Goal: Task Accomplishment & Management: Use online tool/utility

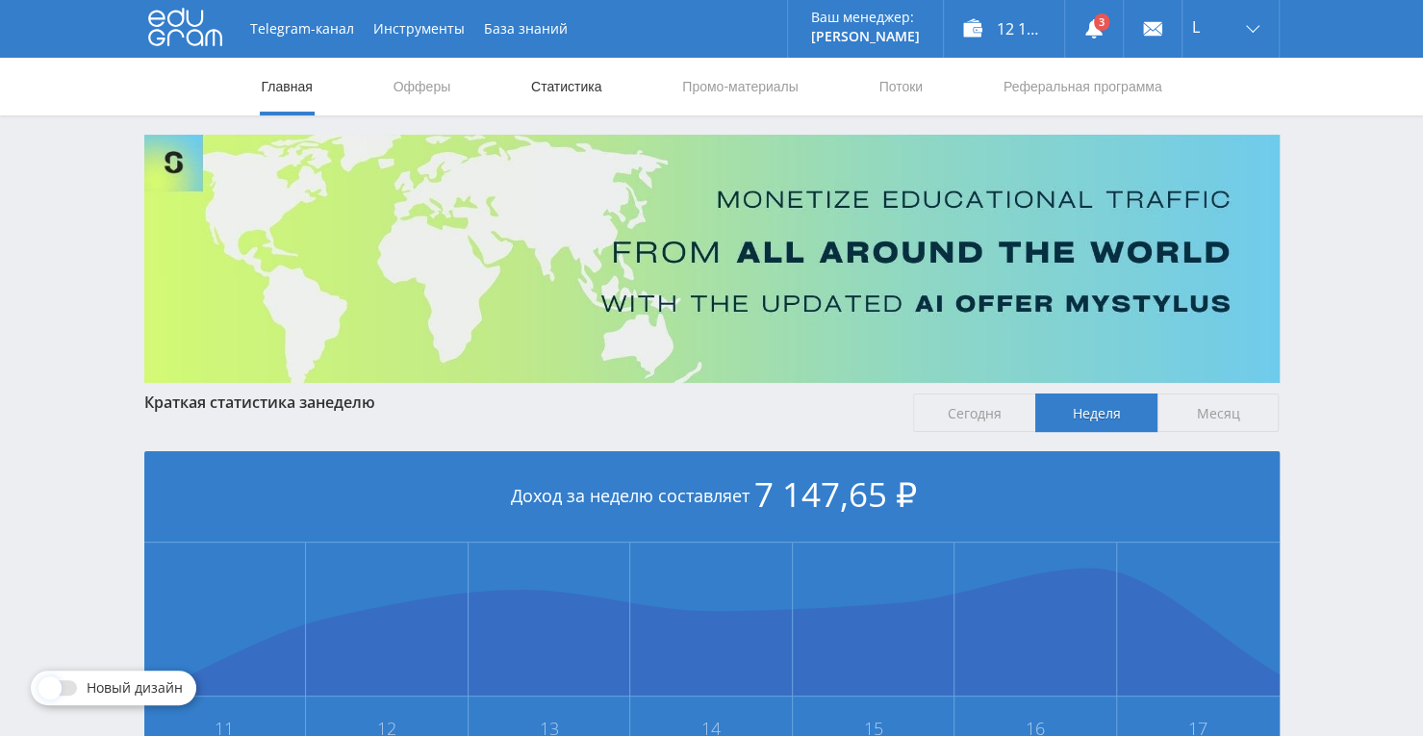
click at [586, 74] on link "Статистика" at bounding box center [566, 87] width 75 height 58
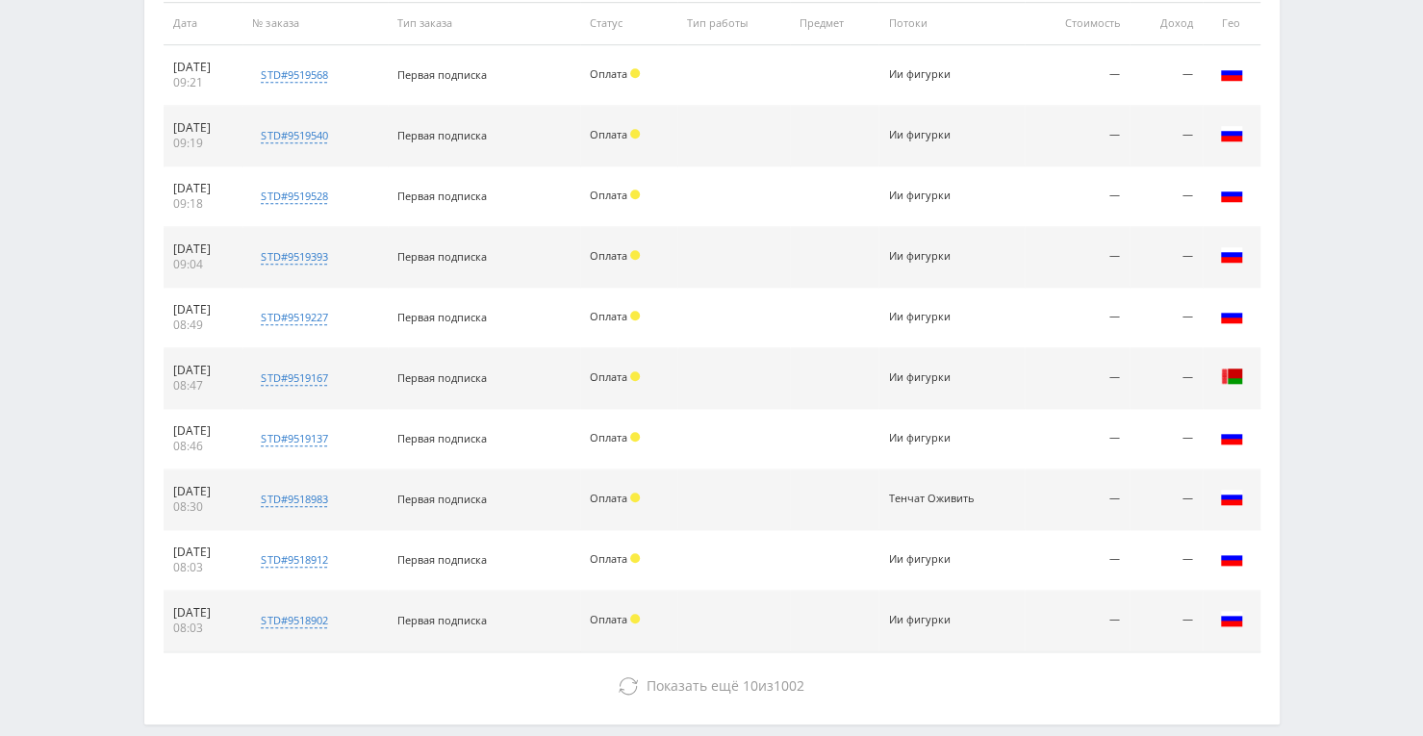
scroll to position [823, 0]
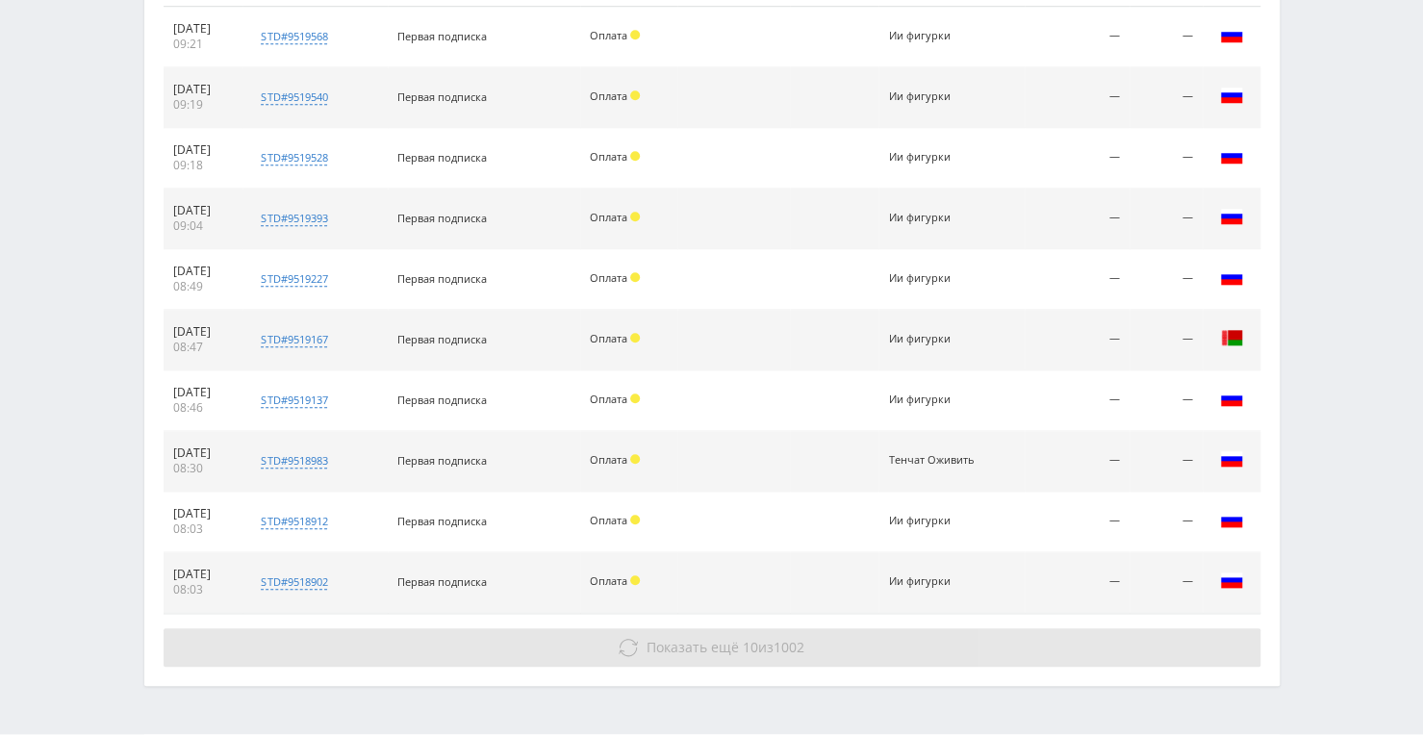
click at [669, 643] on span "Показать ещё" at bounding box center [692, 647] width 92 height 18
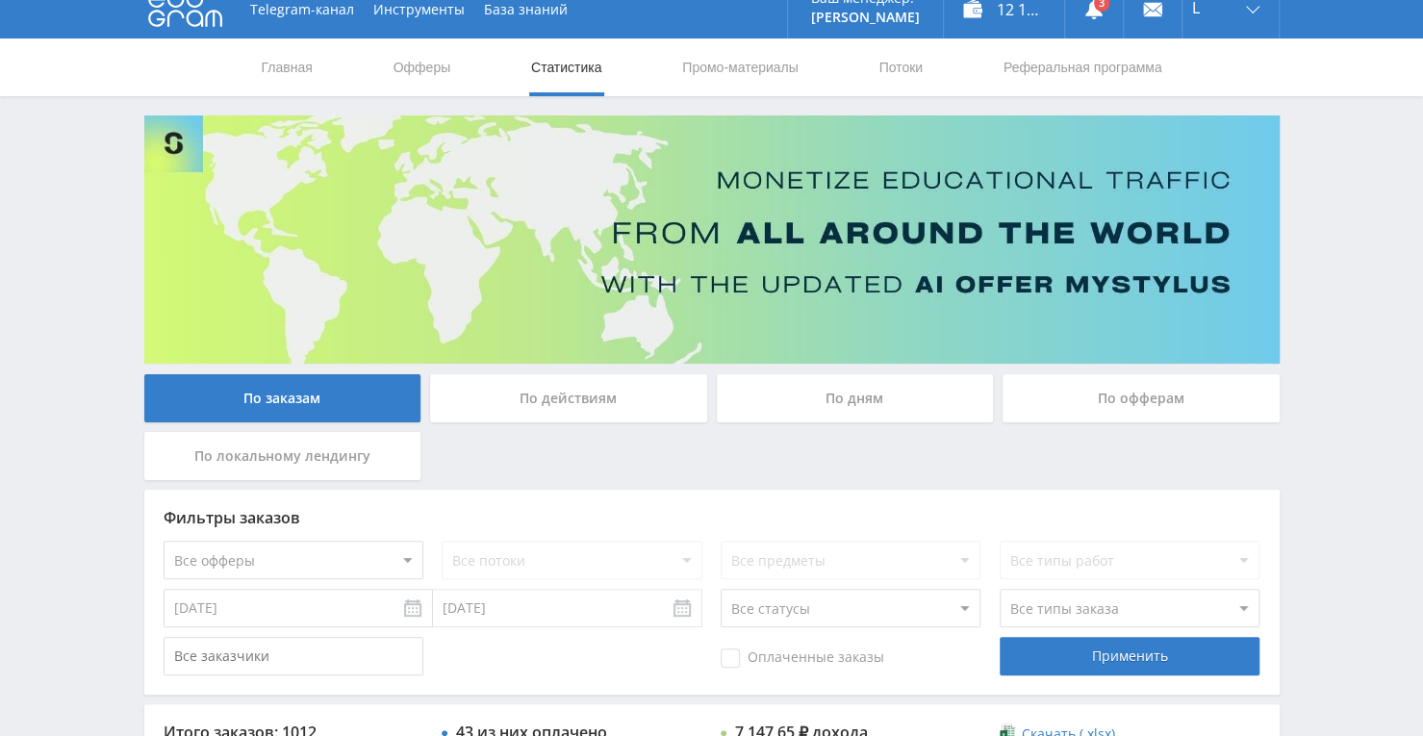
scroll to position [0, 0]
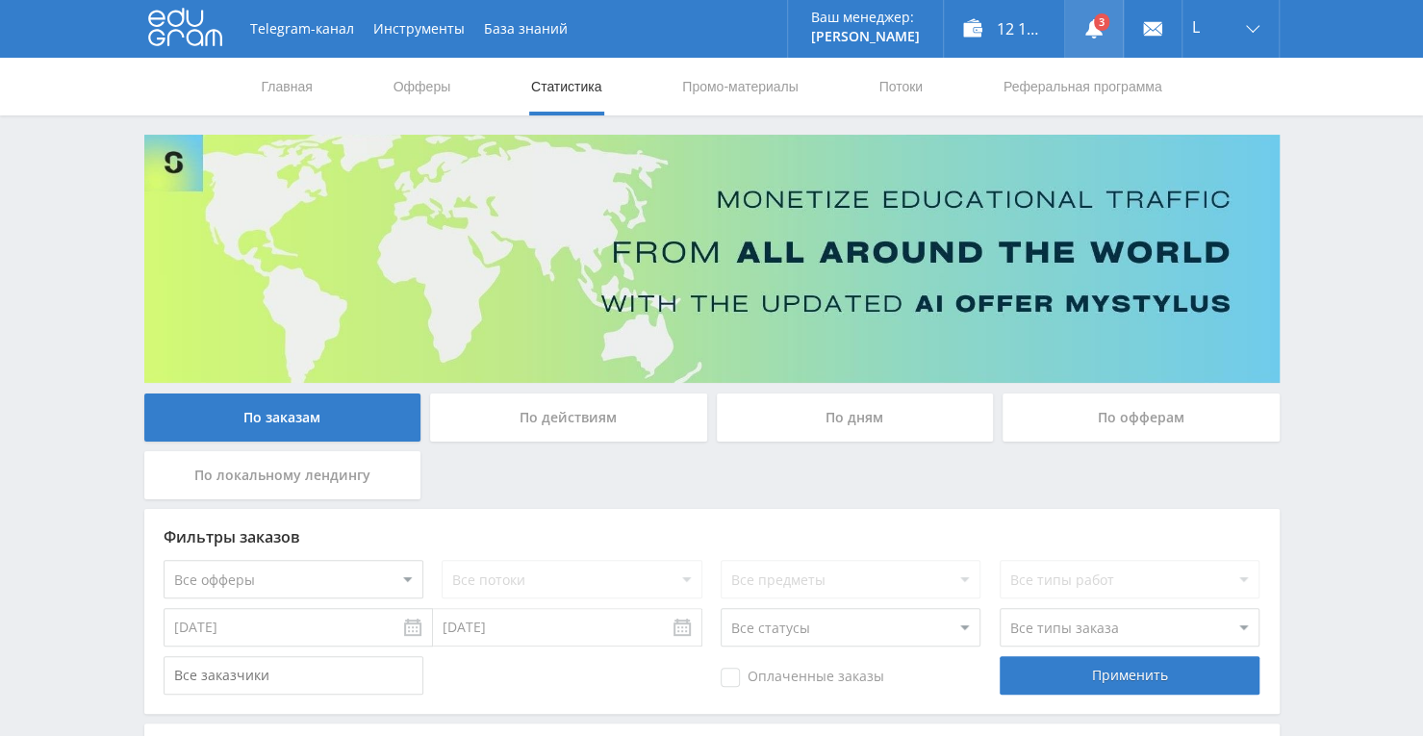
click at [1089, 23] on use at bounding box center [1093, 28] width 17 height 19
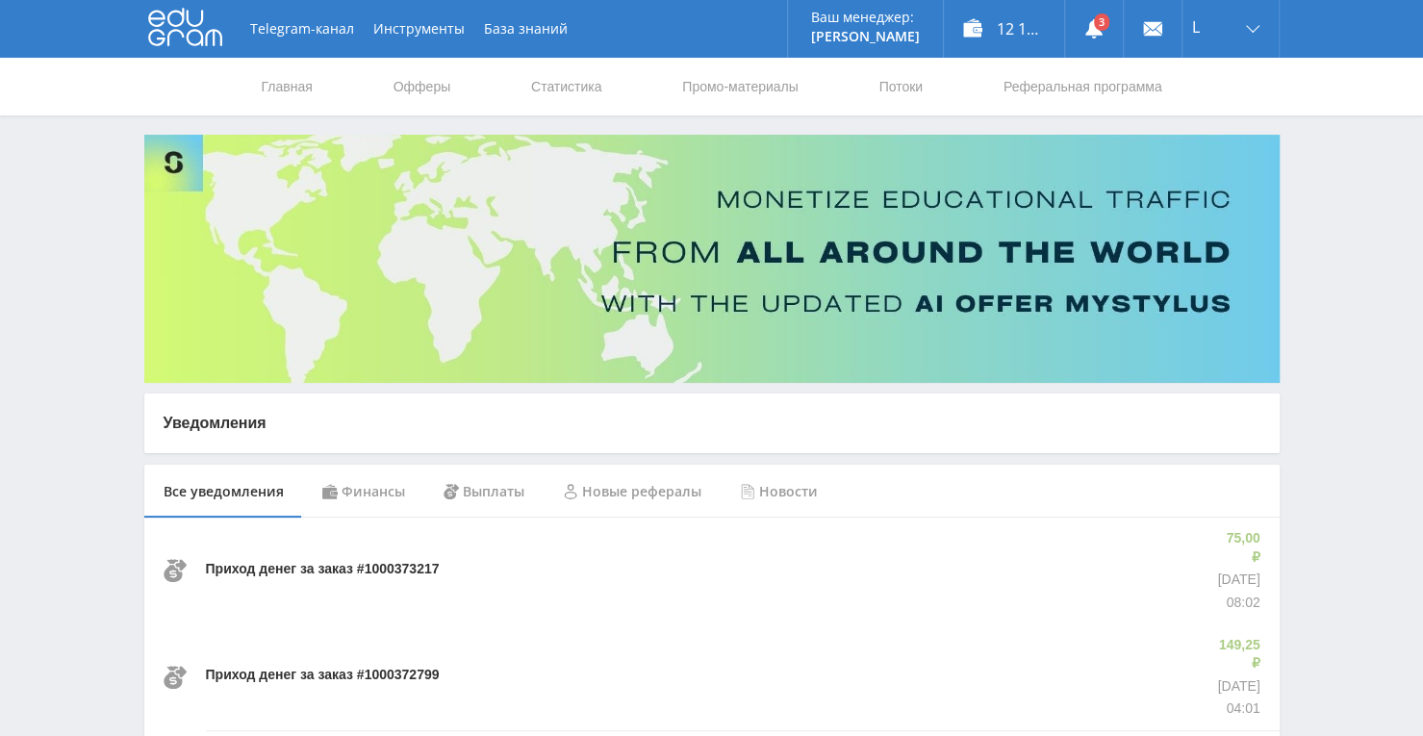
click at [439, 78] on link "Офферы" at bounding box center [423, 87] width 62 height 58
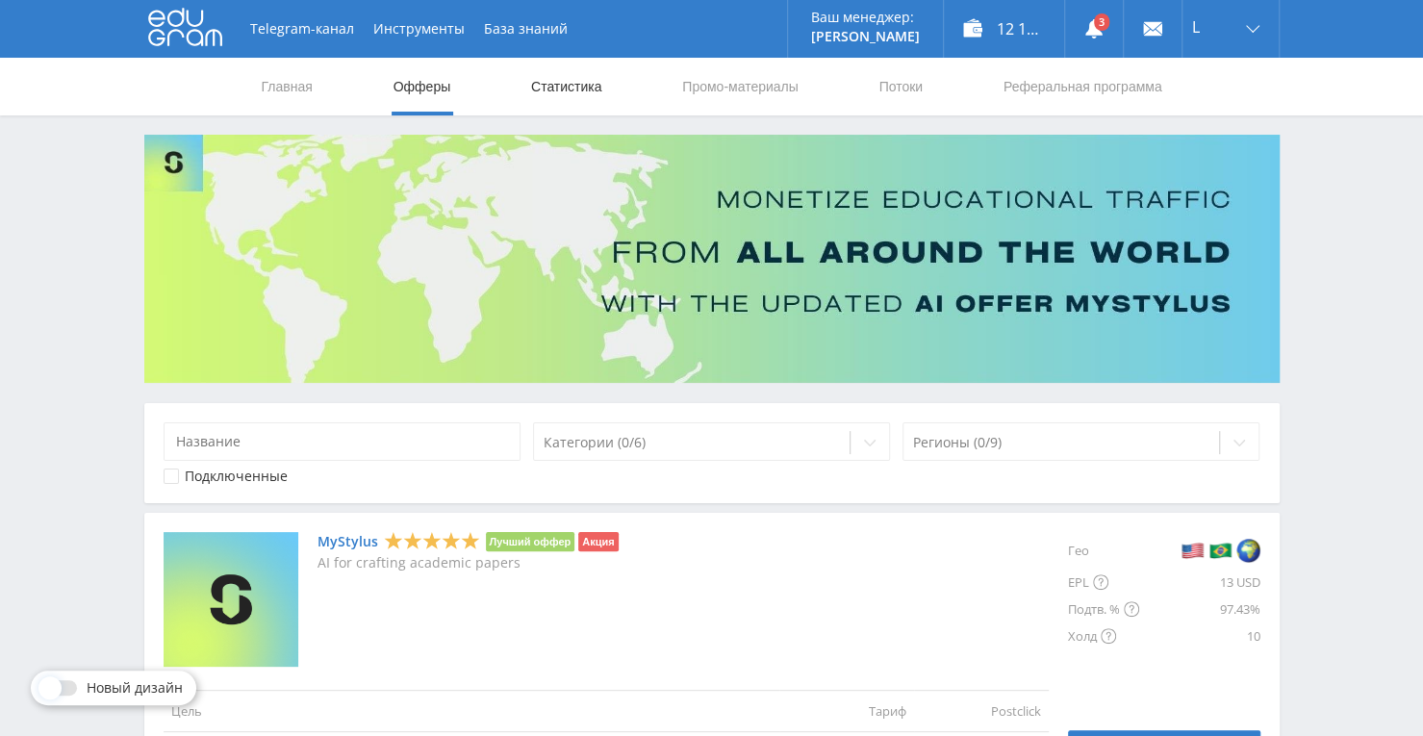
click at [575, 91] on link "Статистика" at bounding box center [566, 87] width 75 height 58
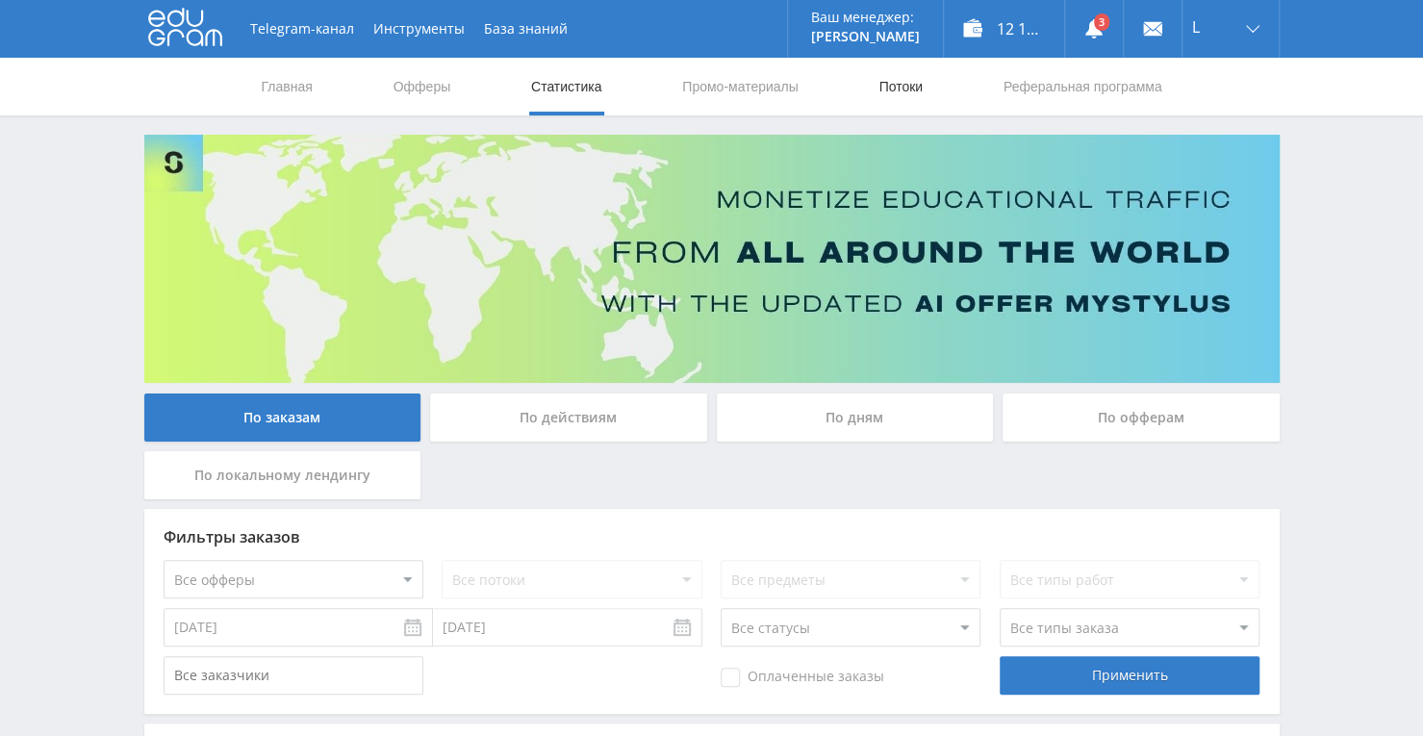
click at [883, 89] on link "Потоки" at bounding box center [900, 87] width 48 height 58
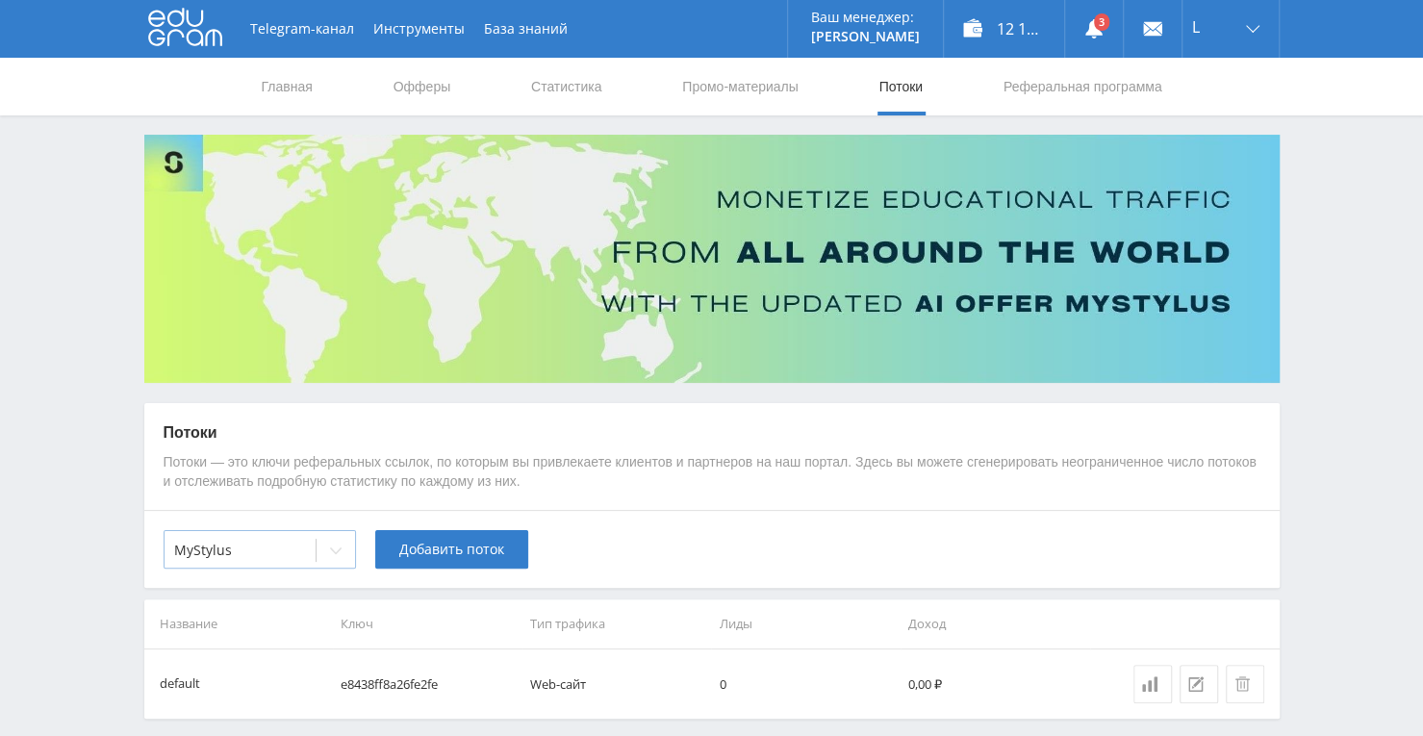
click at [329, 545] on icon at bounding box center [335, 550] width 15 height 15
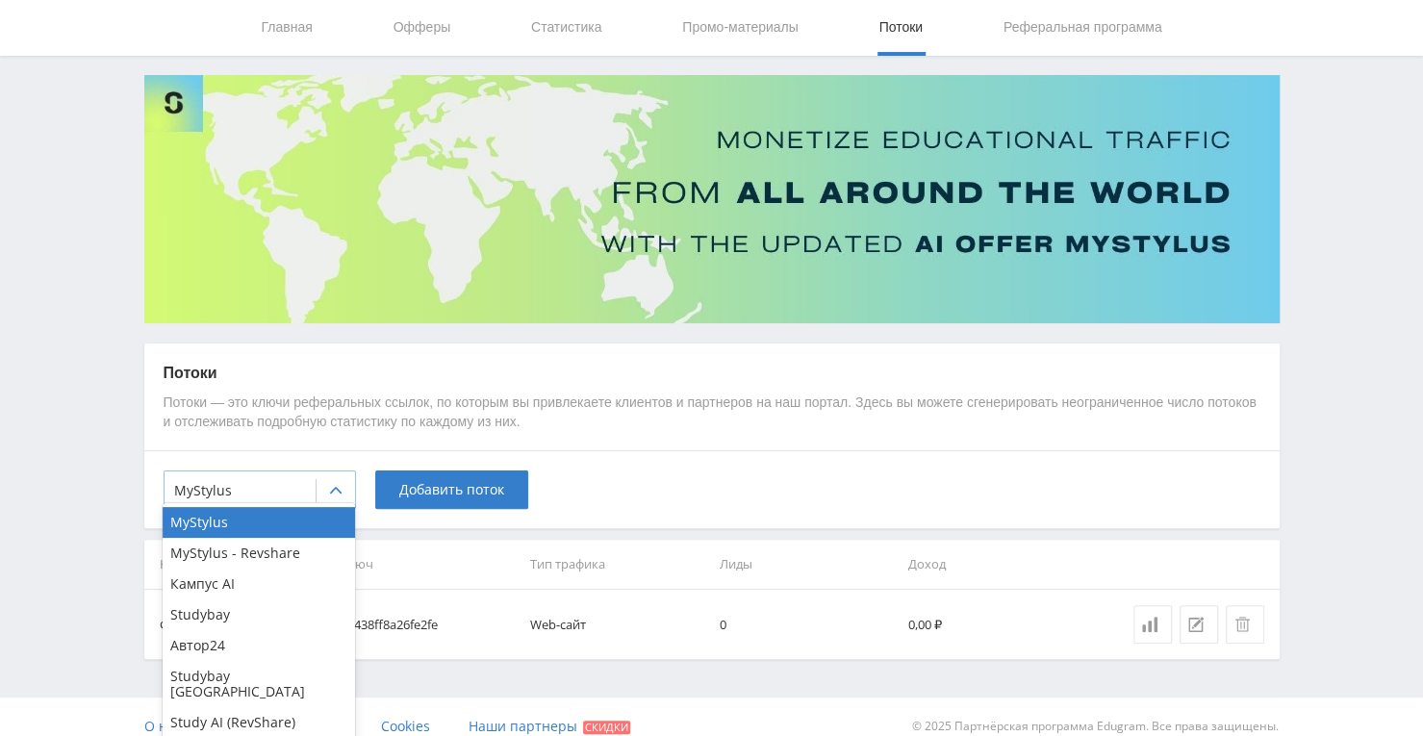
scroll to position [77, 0]
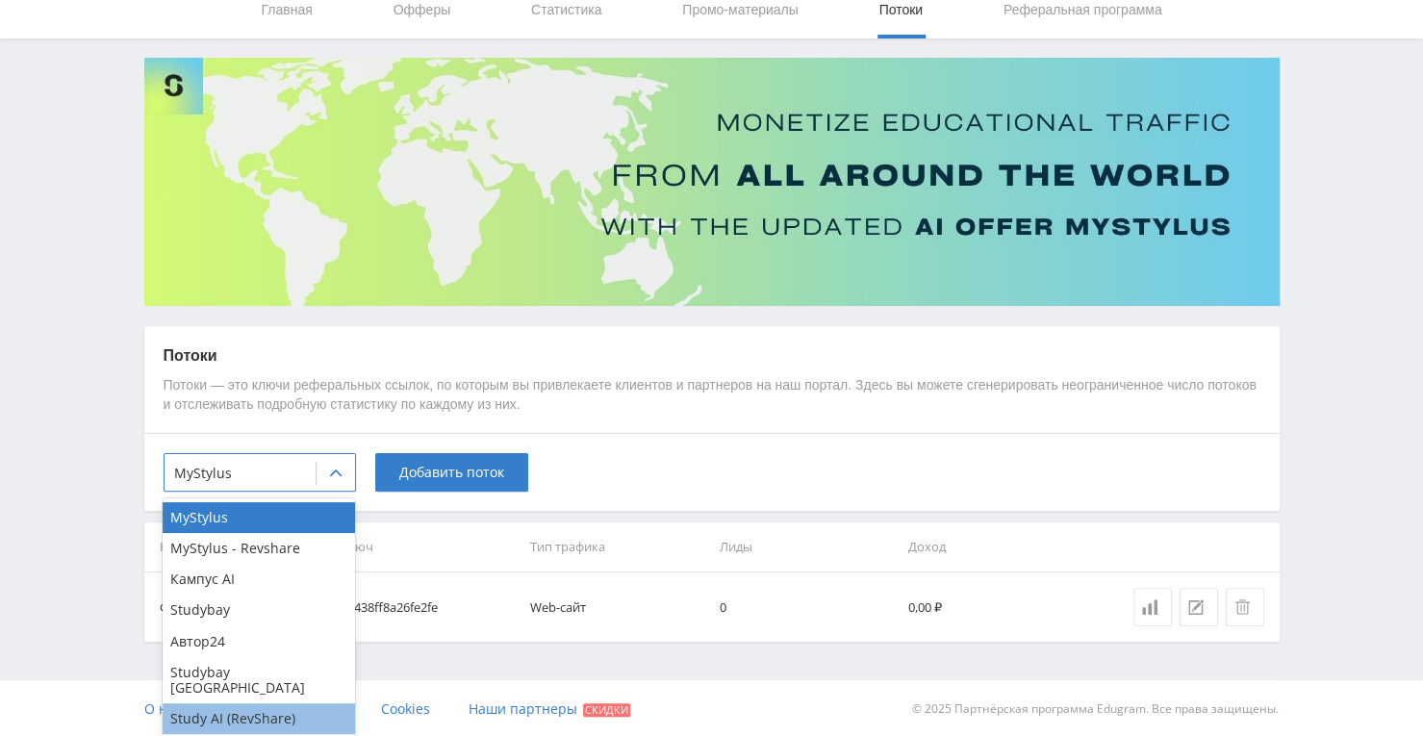
click at [283, 705] on div "Study AI (RevShare)" at bounding box center [259, 718] width 192 height 31
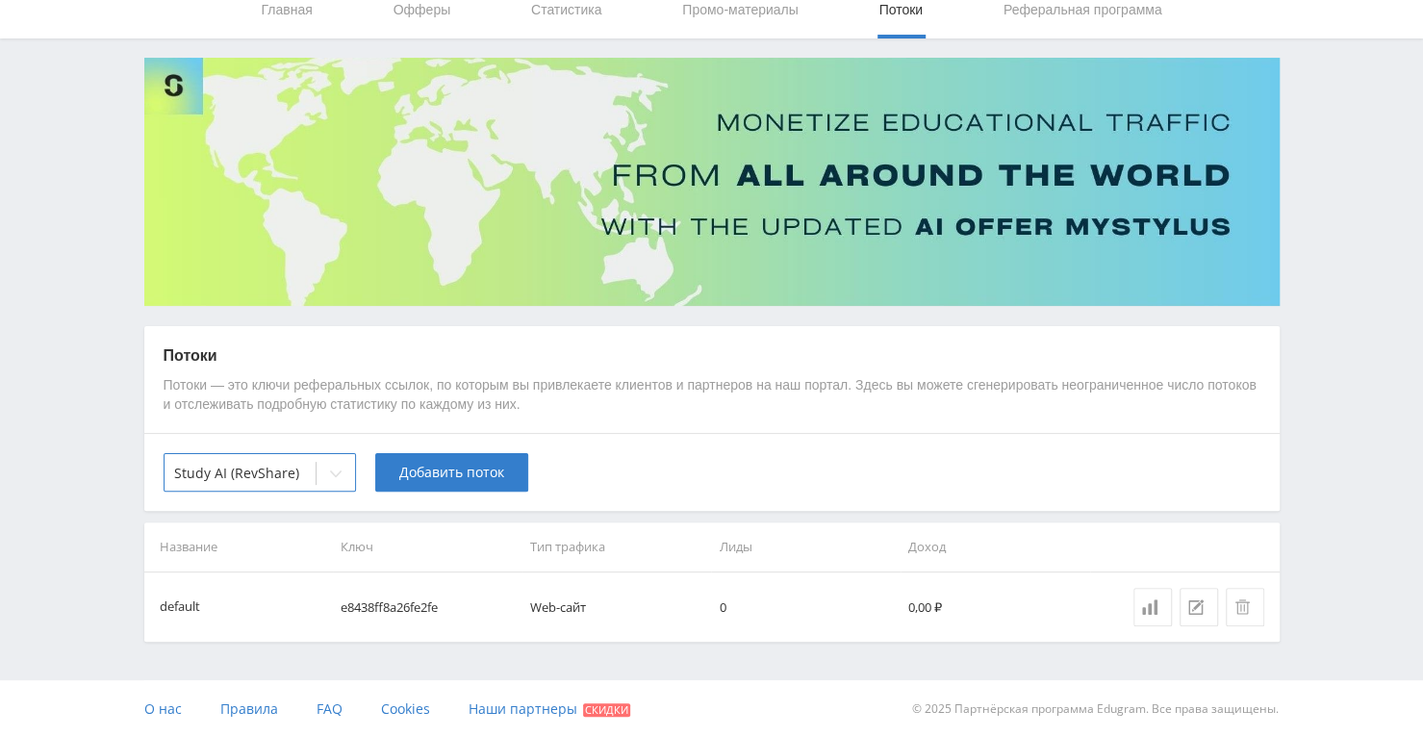
click at [437, 437] on div "option Study AI (RevShare), selected. Study AI (RevShare) Добавить поток" at bounding box center [711, 472] width 1135 height 78
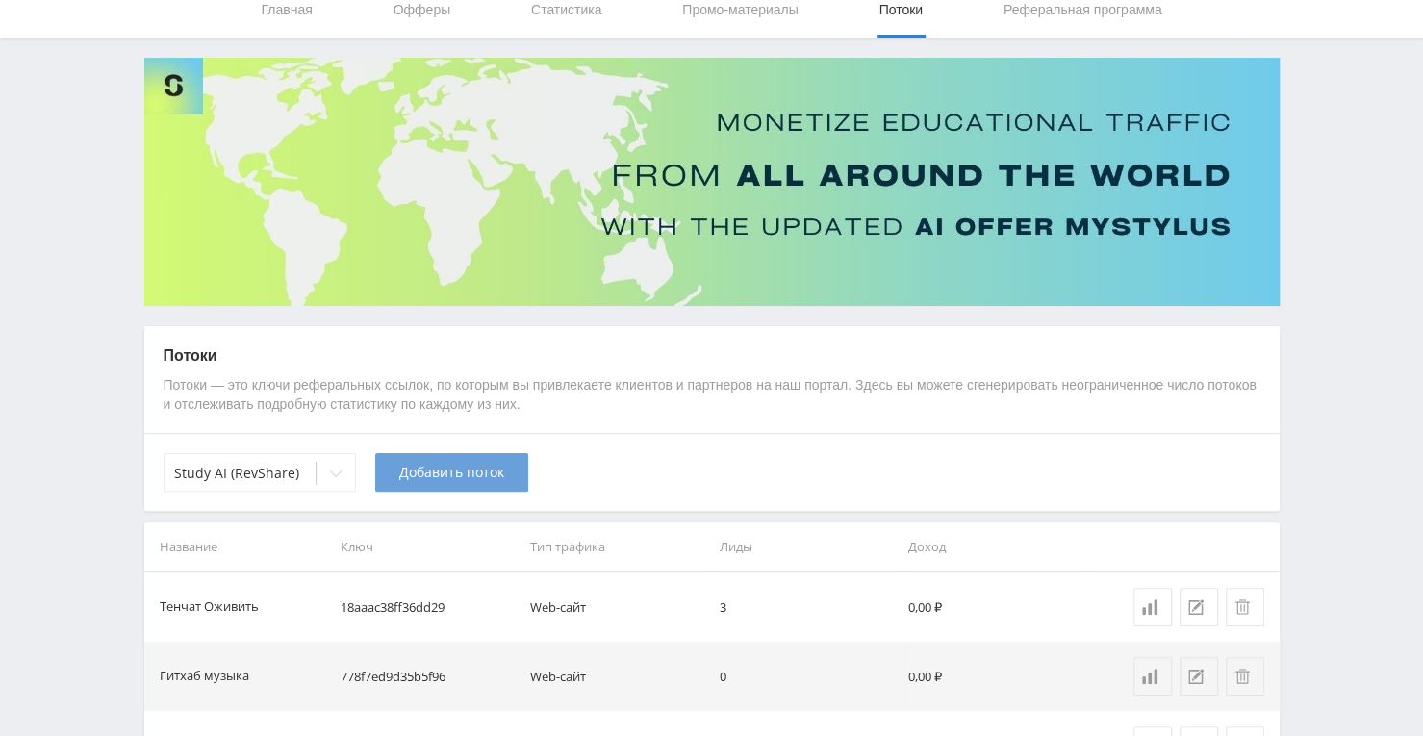
click at [429, 479] on span "Добавить поток" at bounding box center [451, 472] width 105 height 15
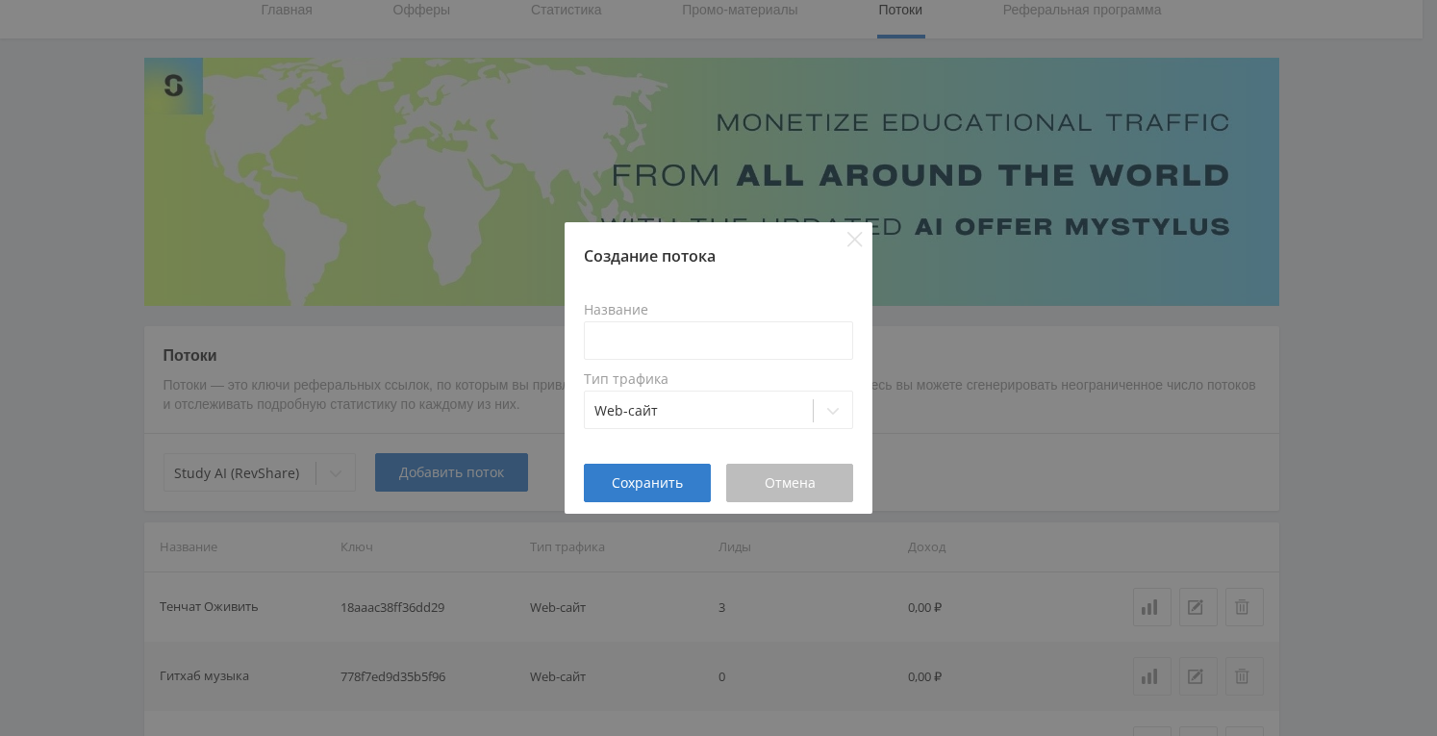
click at [789, 486] on span "Отмена" at bounding box center [790, 482] width 51 height 15
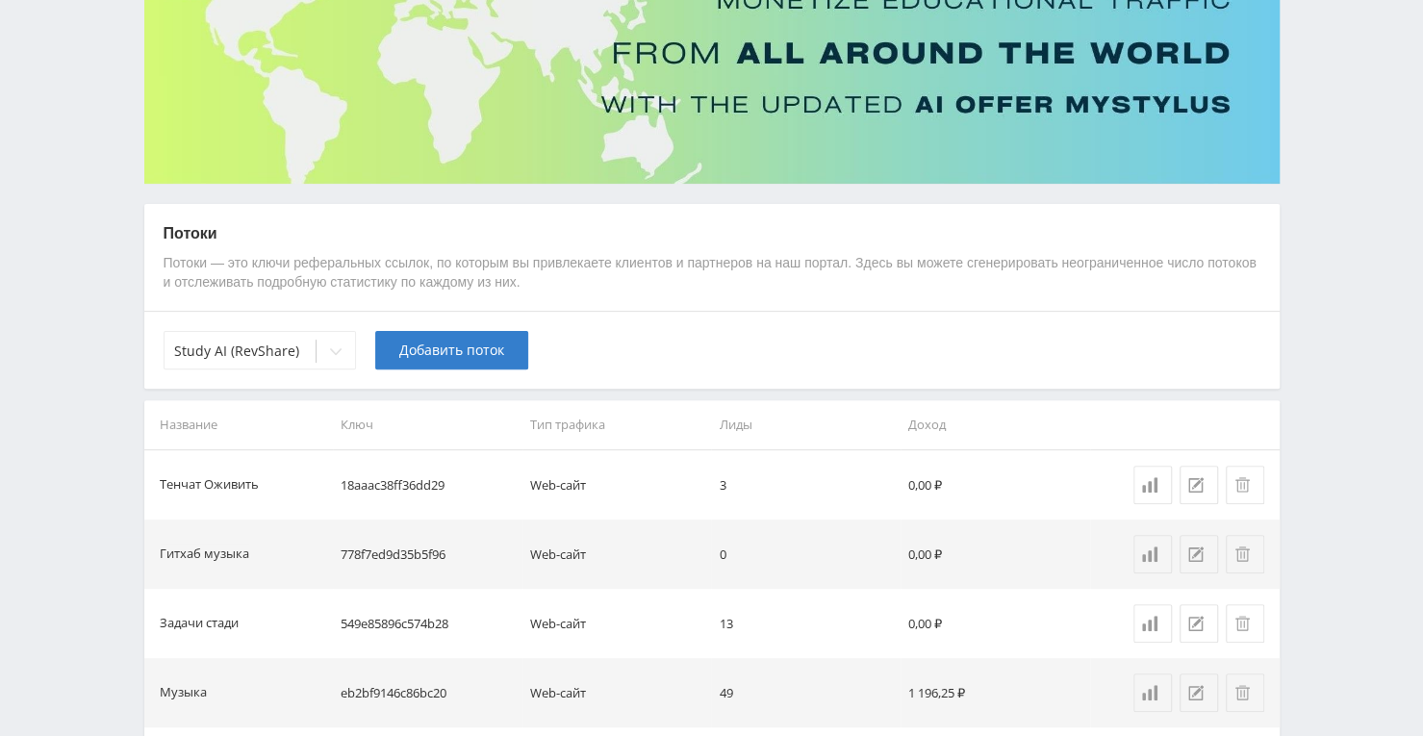
scroll to position [366, 0]
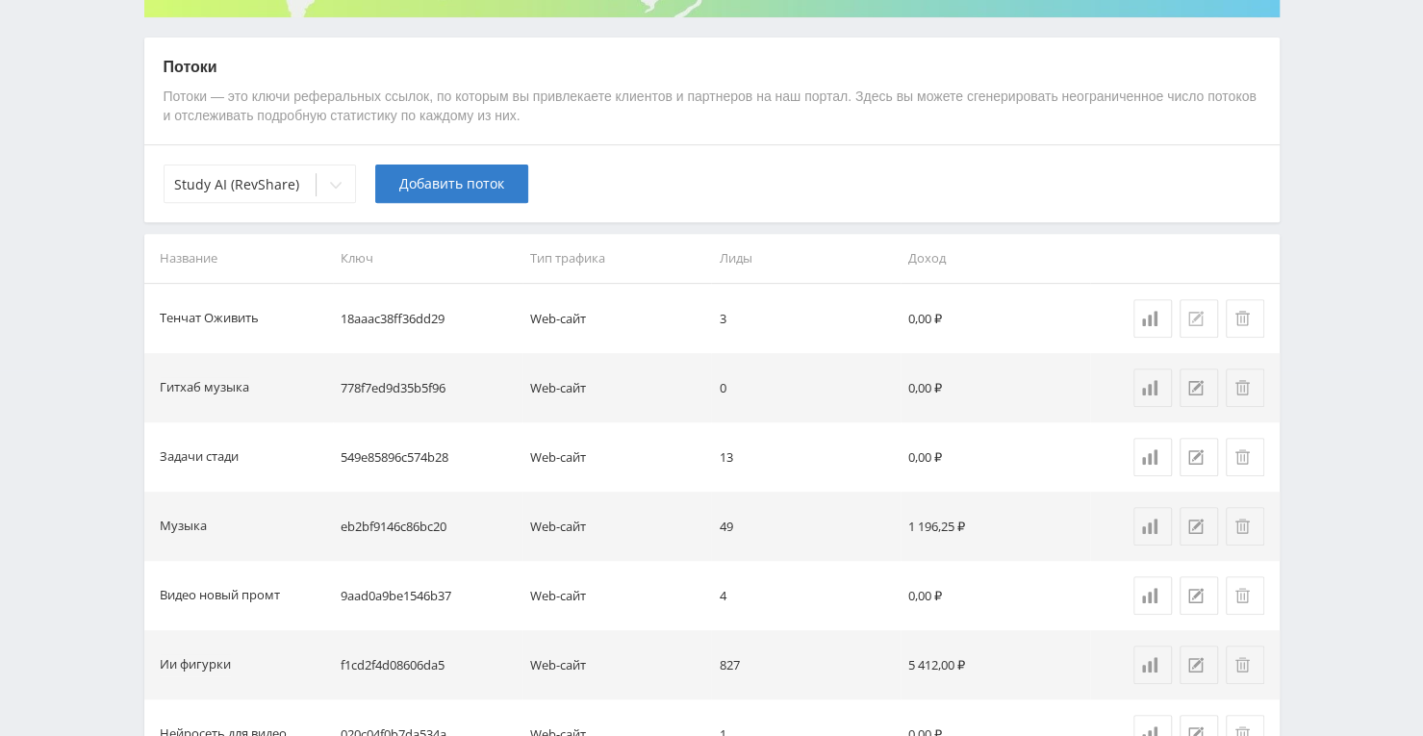
click at [1183, 318] on button at bounding box center [1198, 318] width 38 height 38
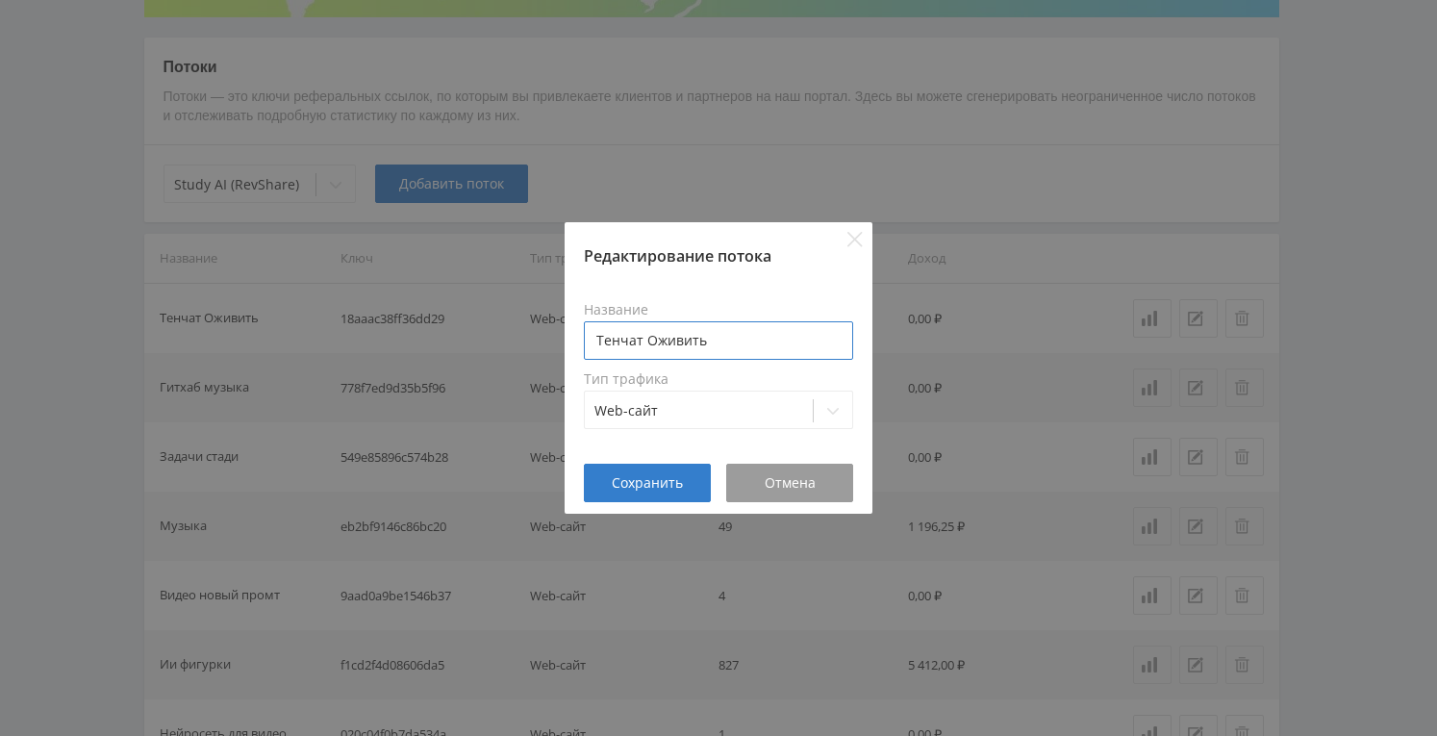
drag, startPoint x: 739, startPoint y: 342, endPoint x: 646, endPoint y: 340, distance: 93.4
click at [646, 340] on input "Тенчат Оживить" at bounding box center [718, 340] width 269 height 38
type input "Тенчат ГДЗ"
click at [698, 492] on button "Сохранить" at bounding box center [647, 483] width 127 height 38
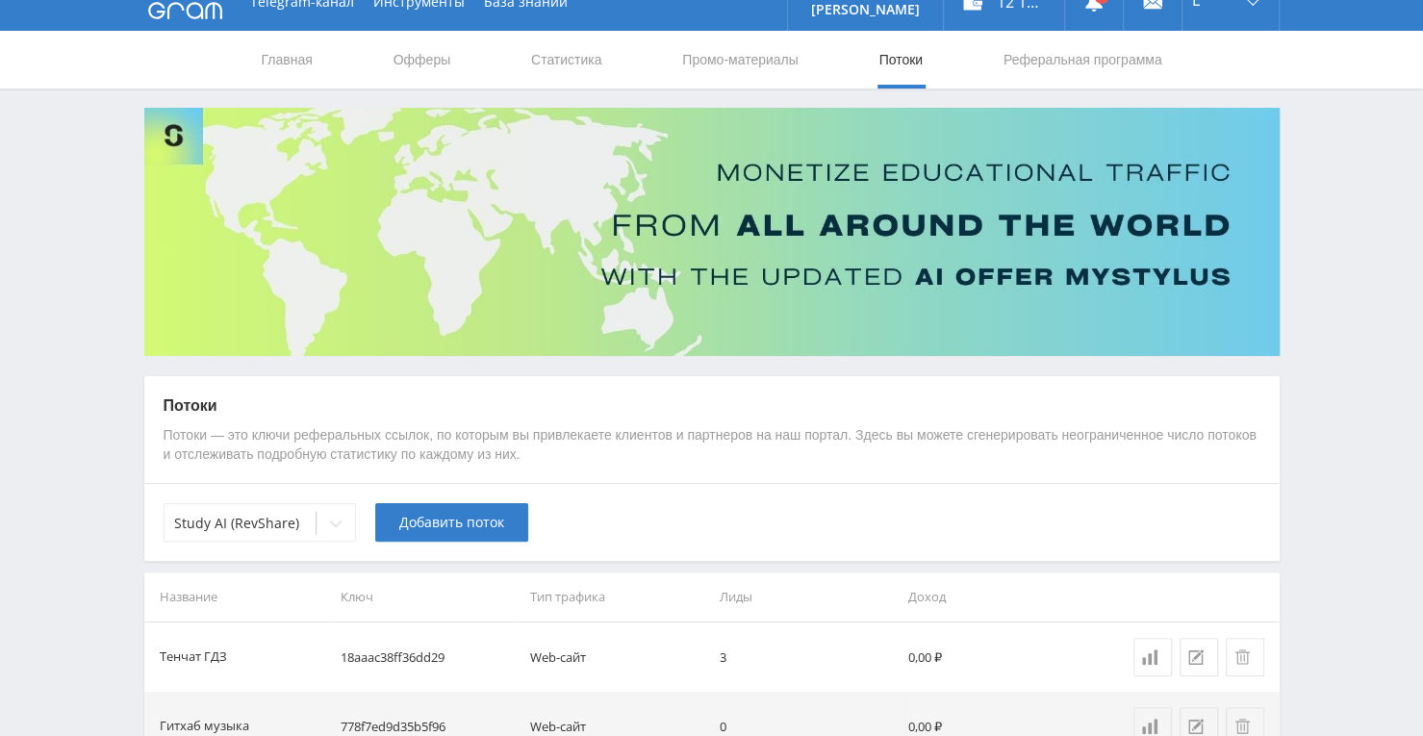
scroll to position [0, 0]
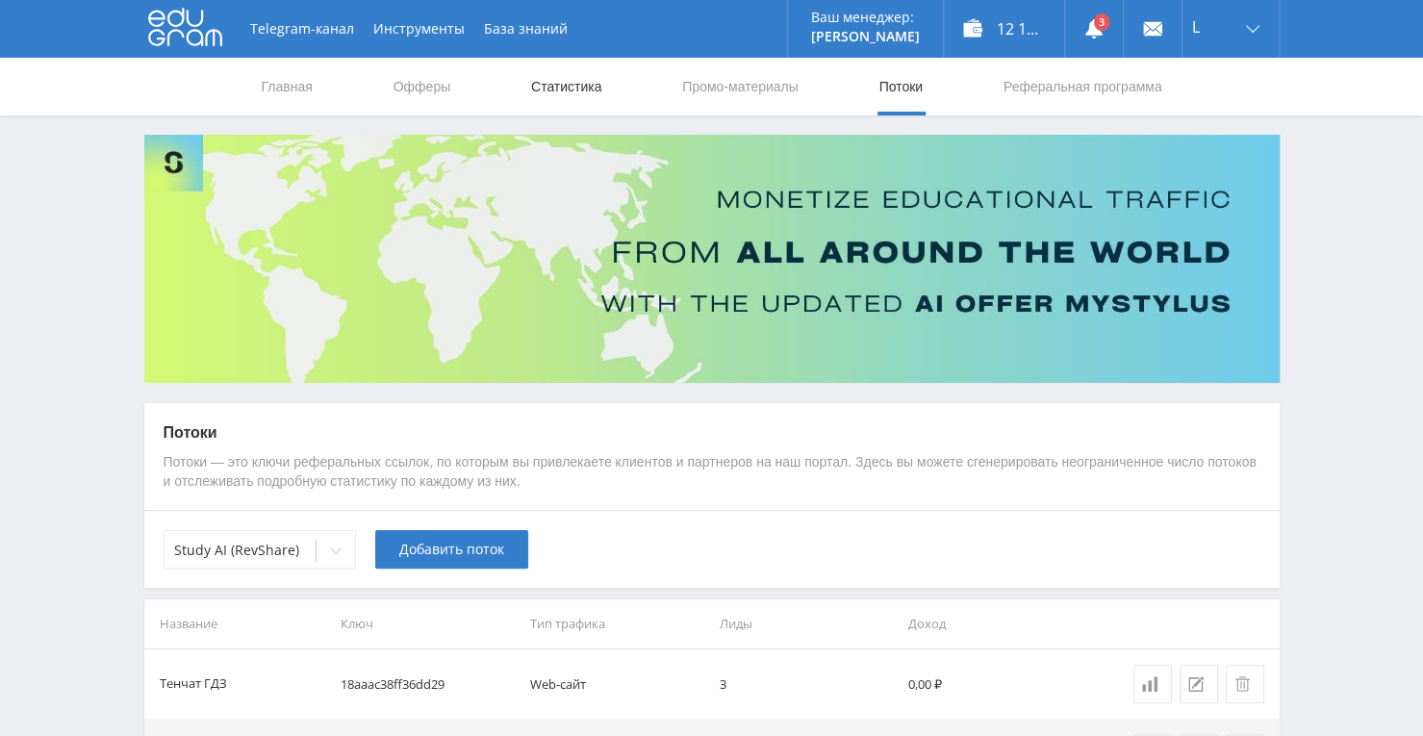
click at [566, 91] on link "Статистика" at bounding box center [566, 87] width 75 height 58
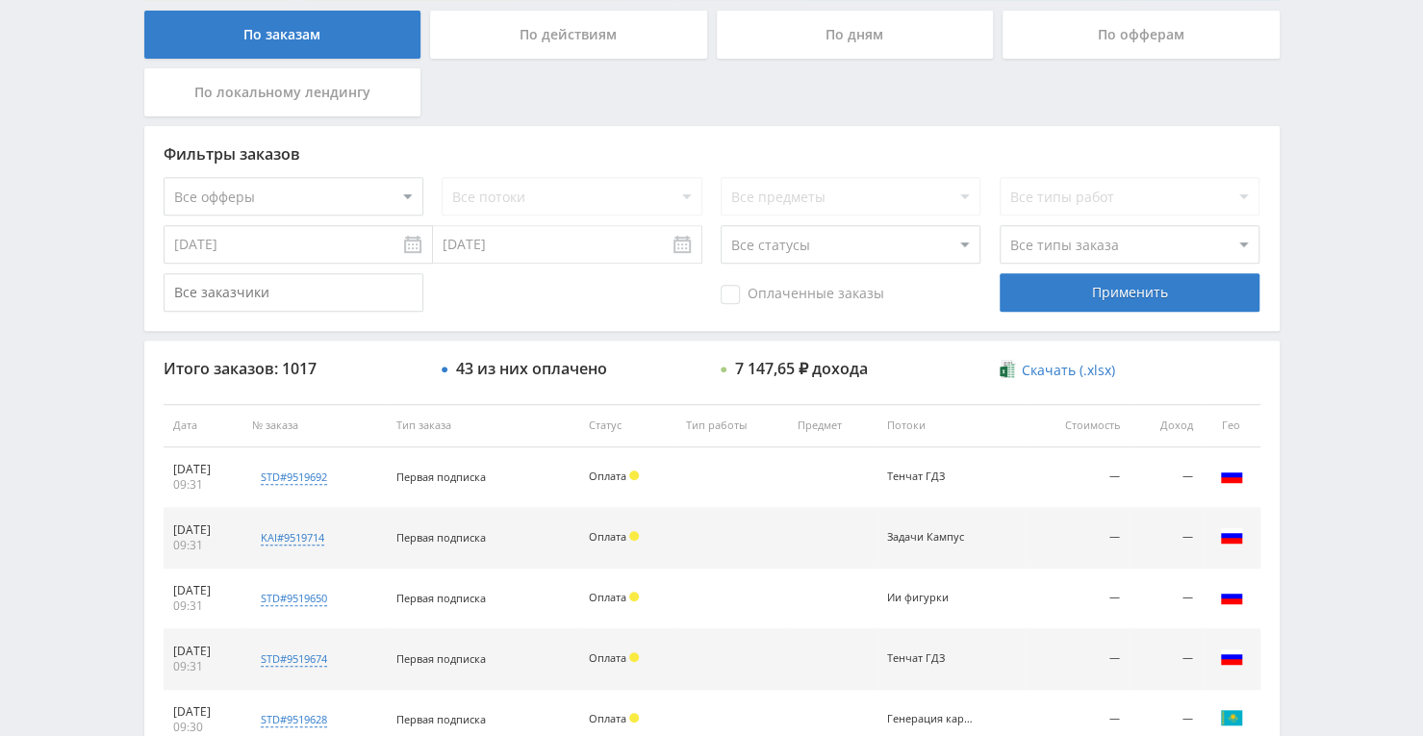
scroll to position [192, 0]
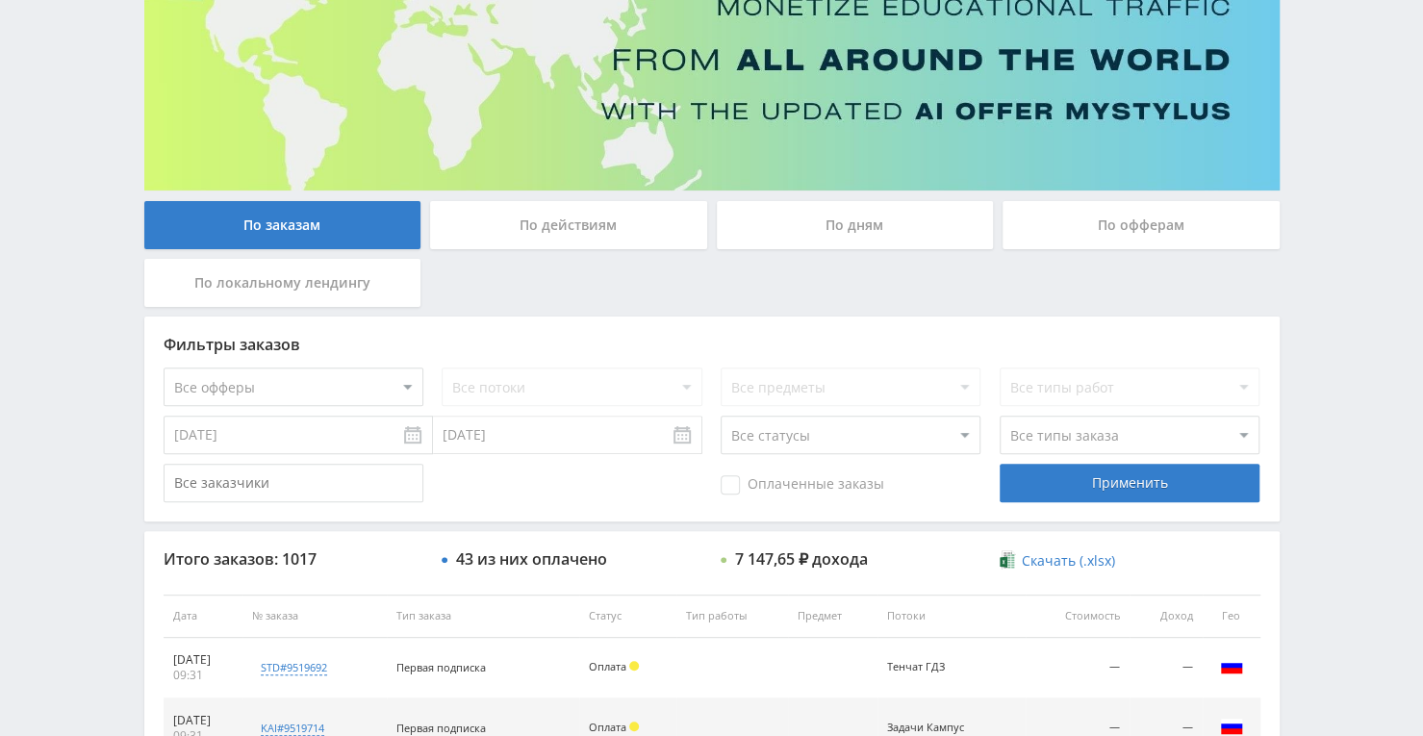
click at [1059, 234] on div "По офферам" at bounding box center [1140, 225] width 277 height 48
click at [0, 0] on input "По офферам" at bounding box center [0, 0] width 0 height 0
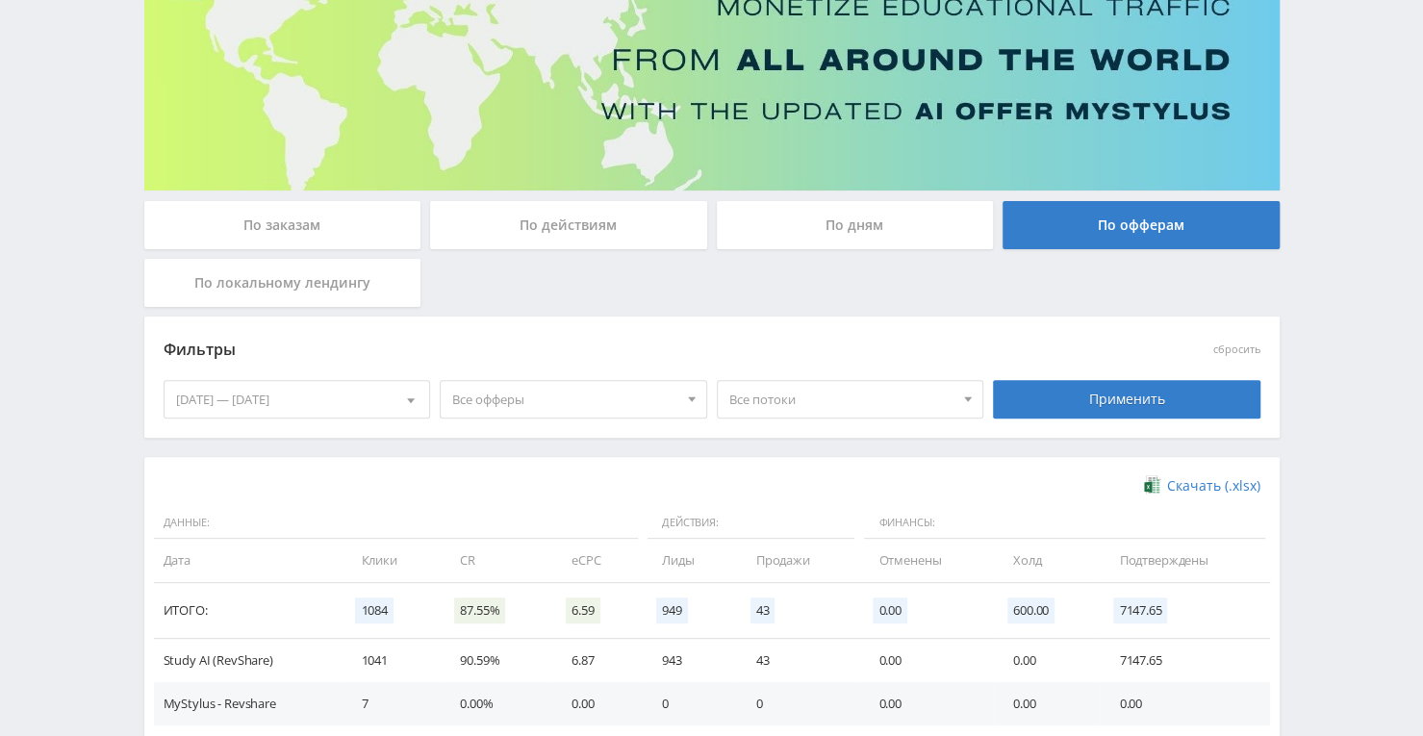
scroll to position [0, 0]
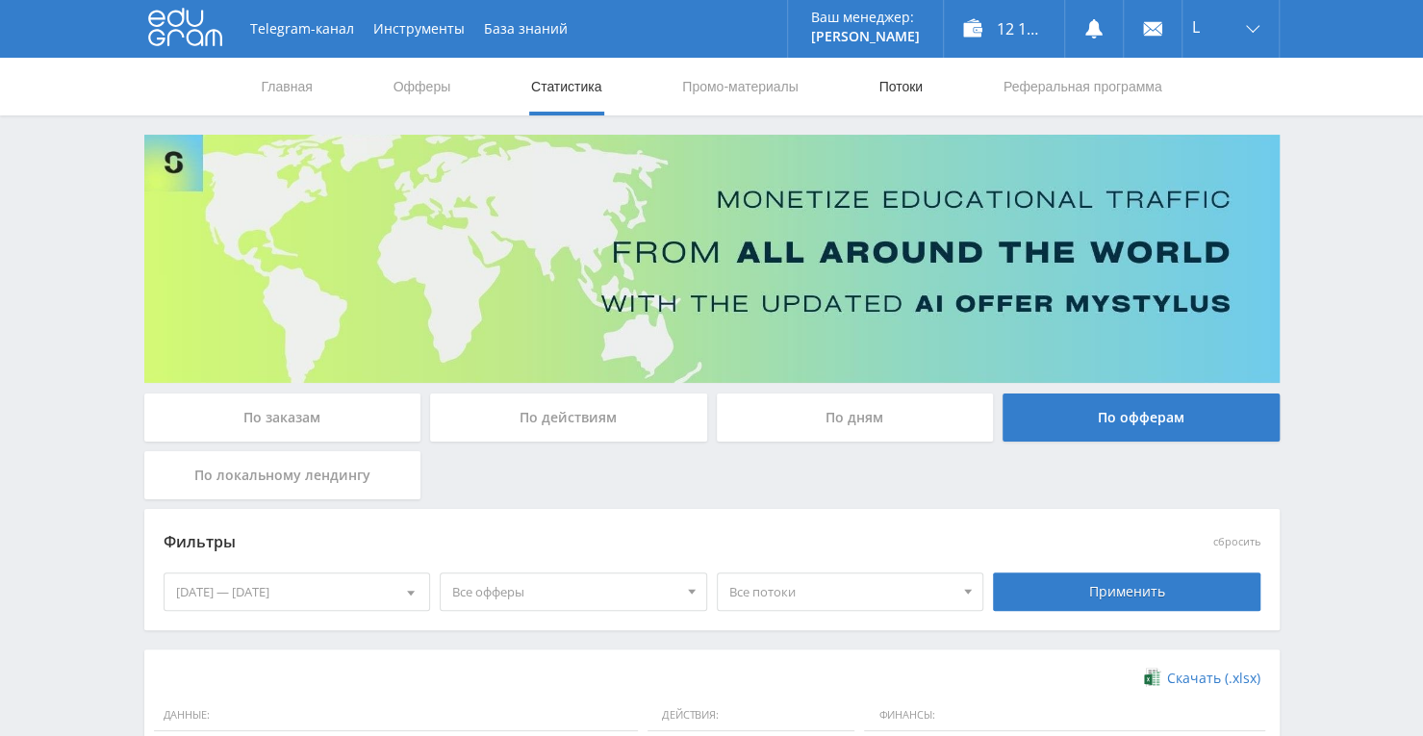
click at [918, 78] on link "Потоки" at bounding box center [900, 87] width 48 height 58
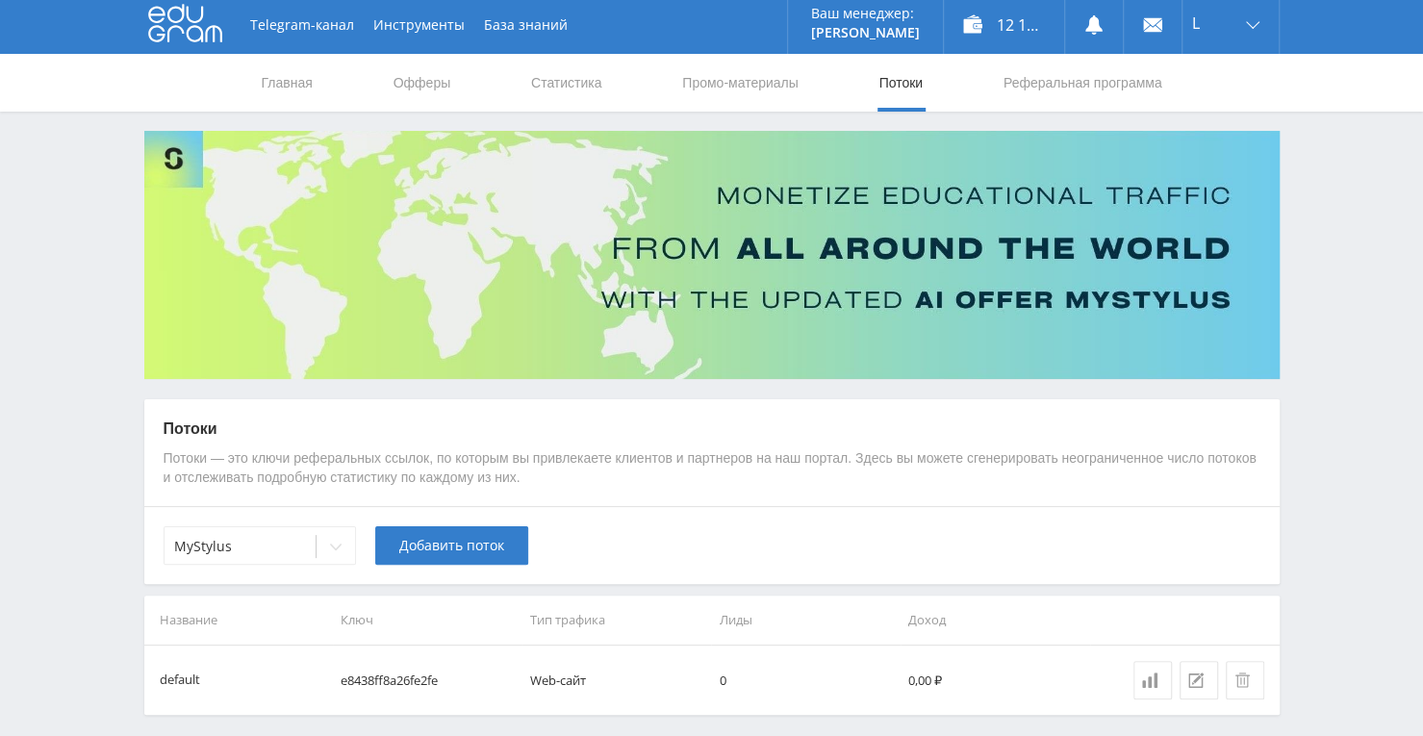
scroll to position [77, 0]
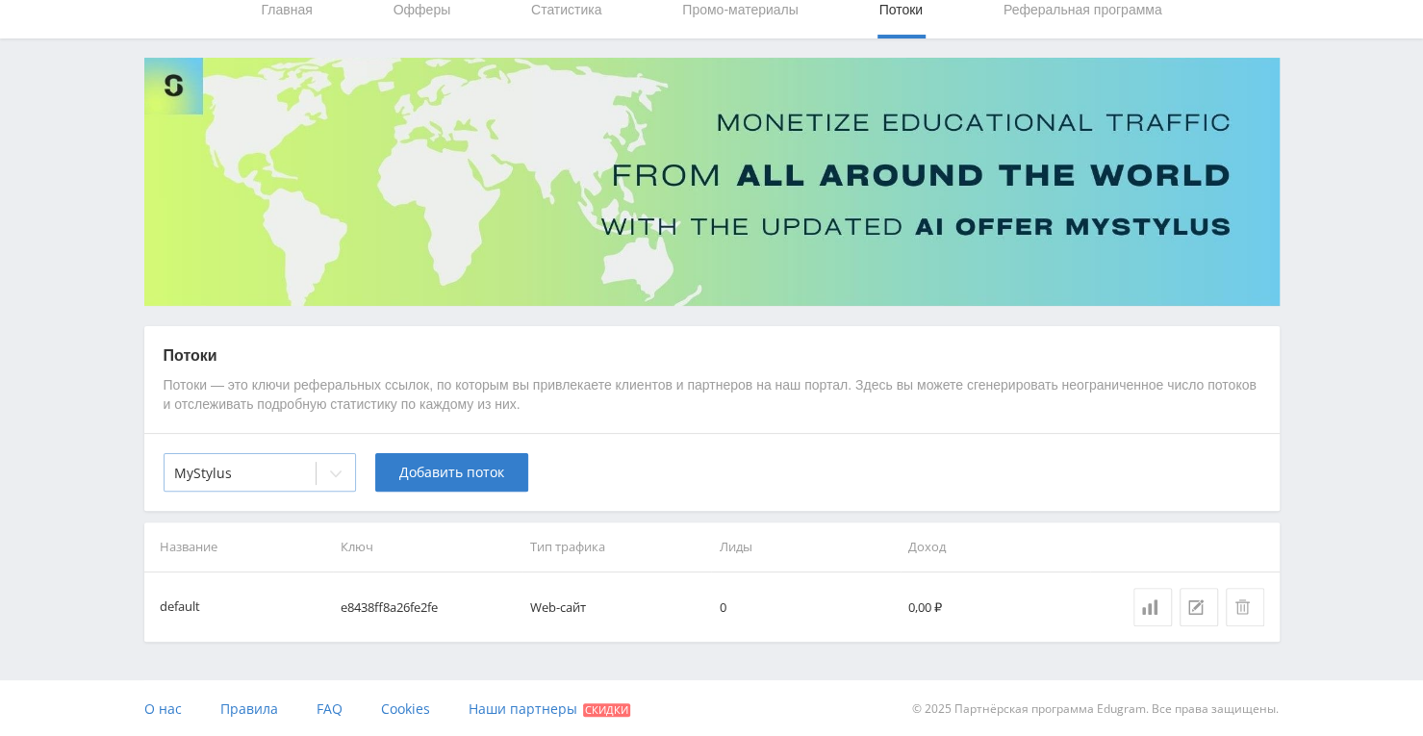
click at [337, 469] on icon at bounding box center [335, 473] width 15 height 15
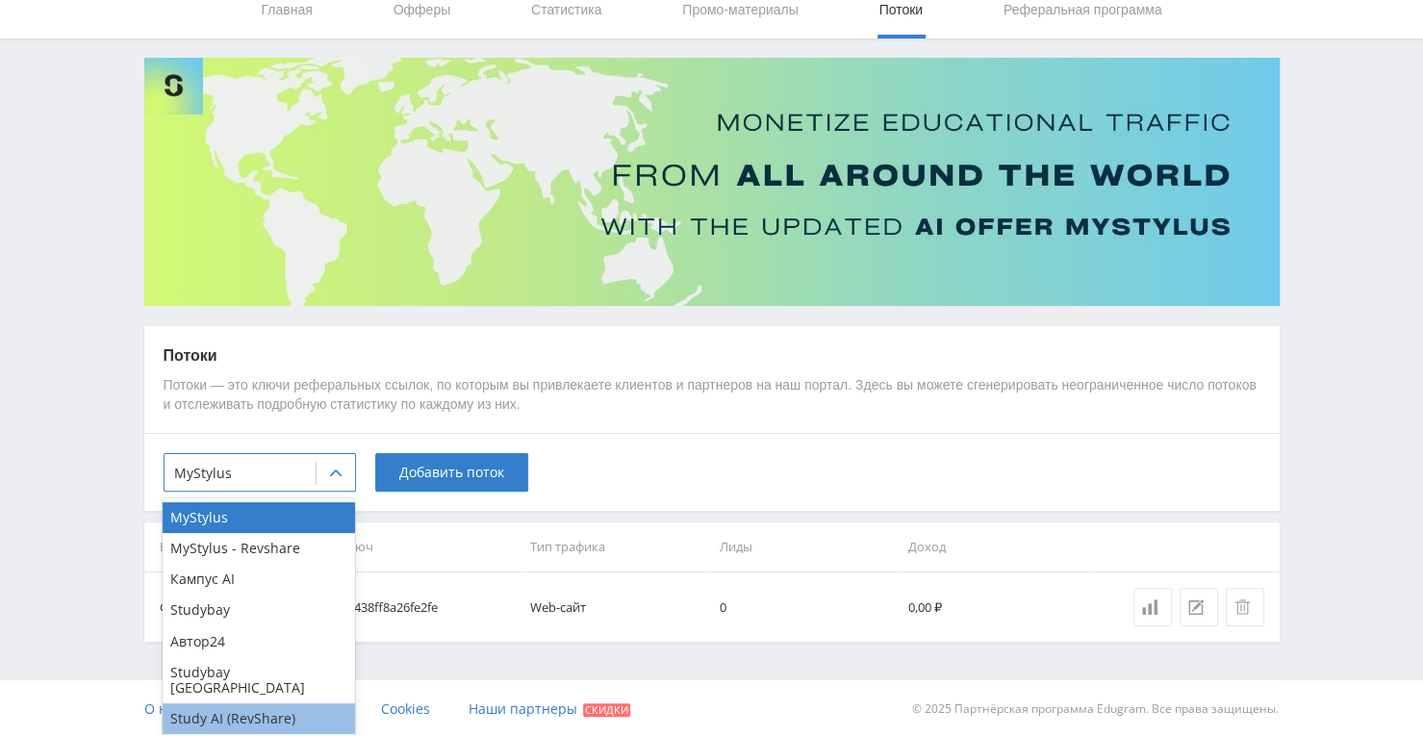
click at [239, 709] on div "Study AI (RevShare)" at bounding box center [259, 718] width 192 height 31
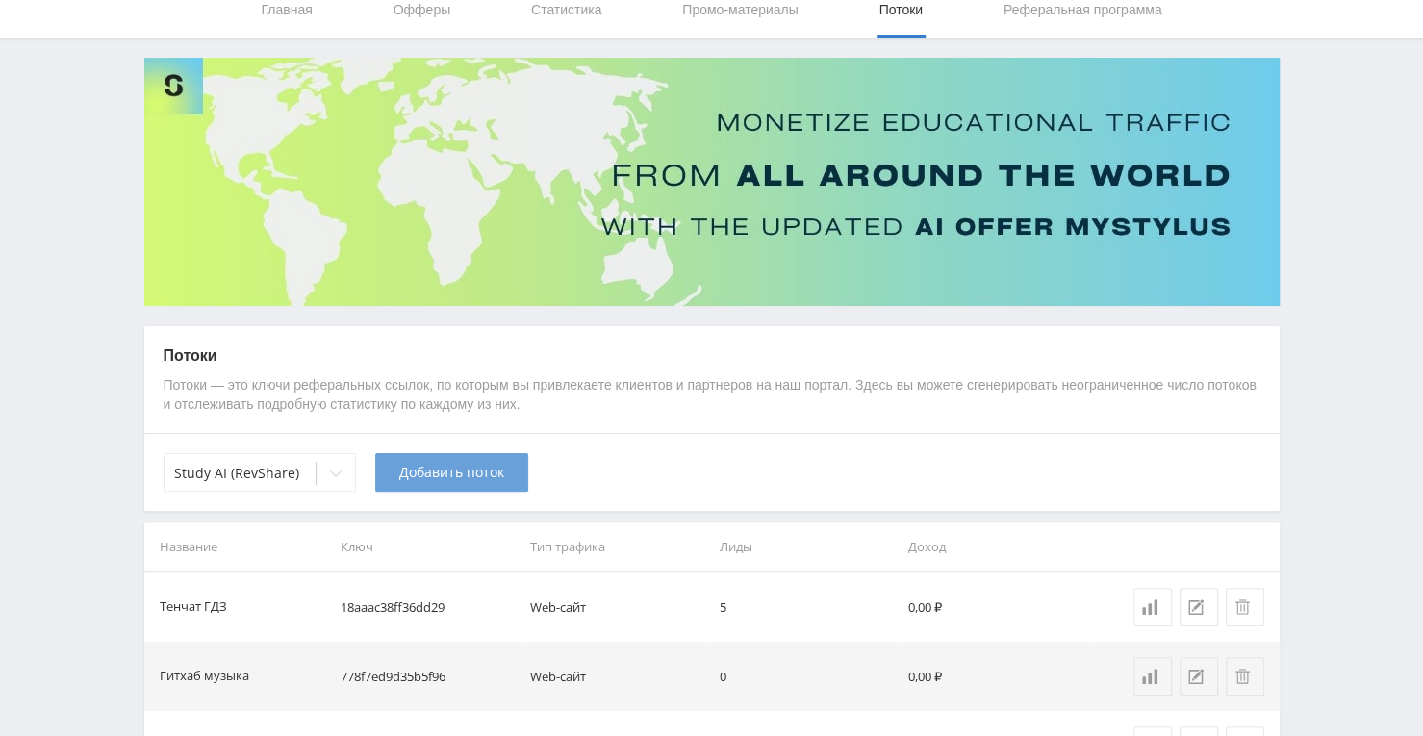
click at [420, 488] on button "Добавить поток" at bounding box center [451, 472] width 153 height 38
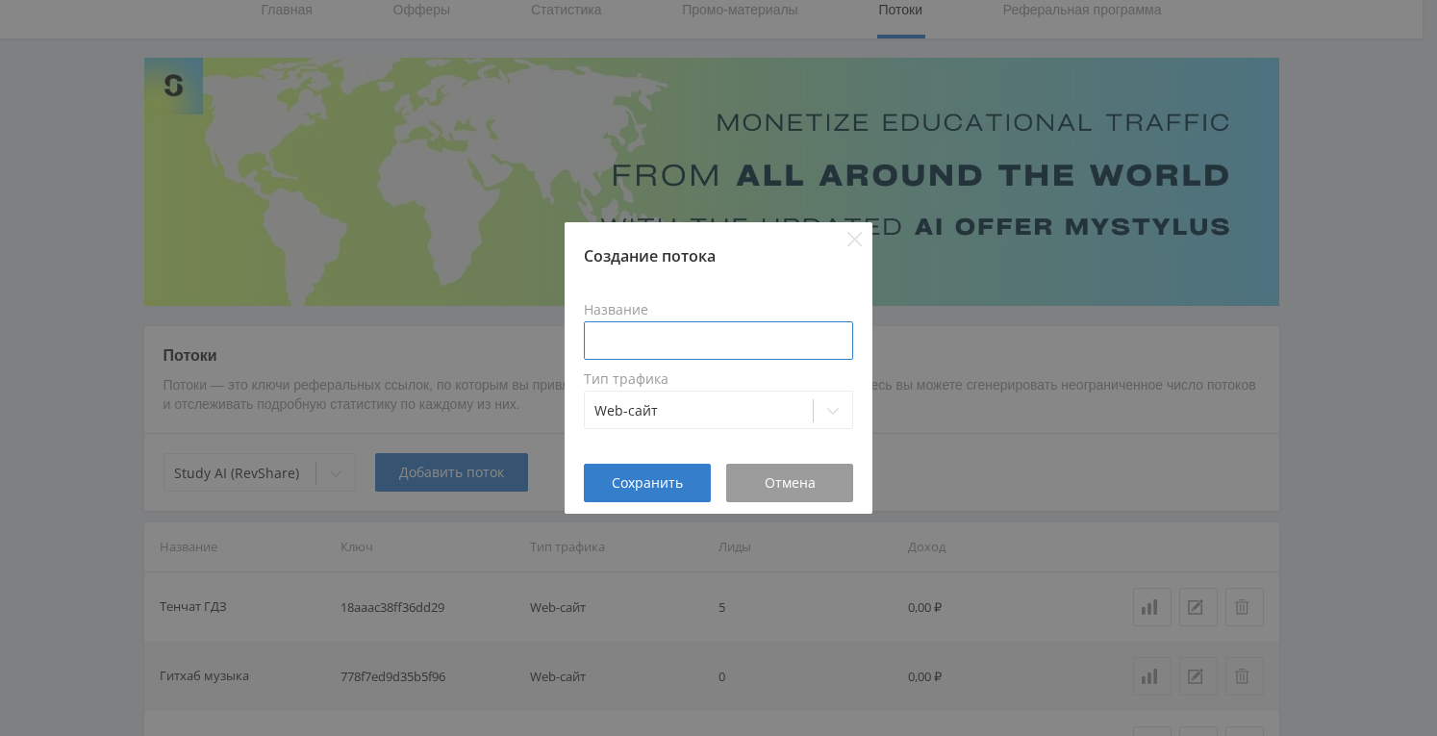
click at [600, 343] on input at bounding box center [718, 340] width 269 height 38
type input "ГДЗ VC"
click at [652, 480] on span "Сохранить" at bounding box center [647, 482] width 71 height 15
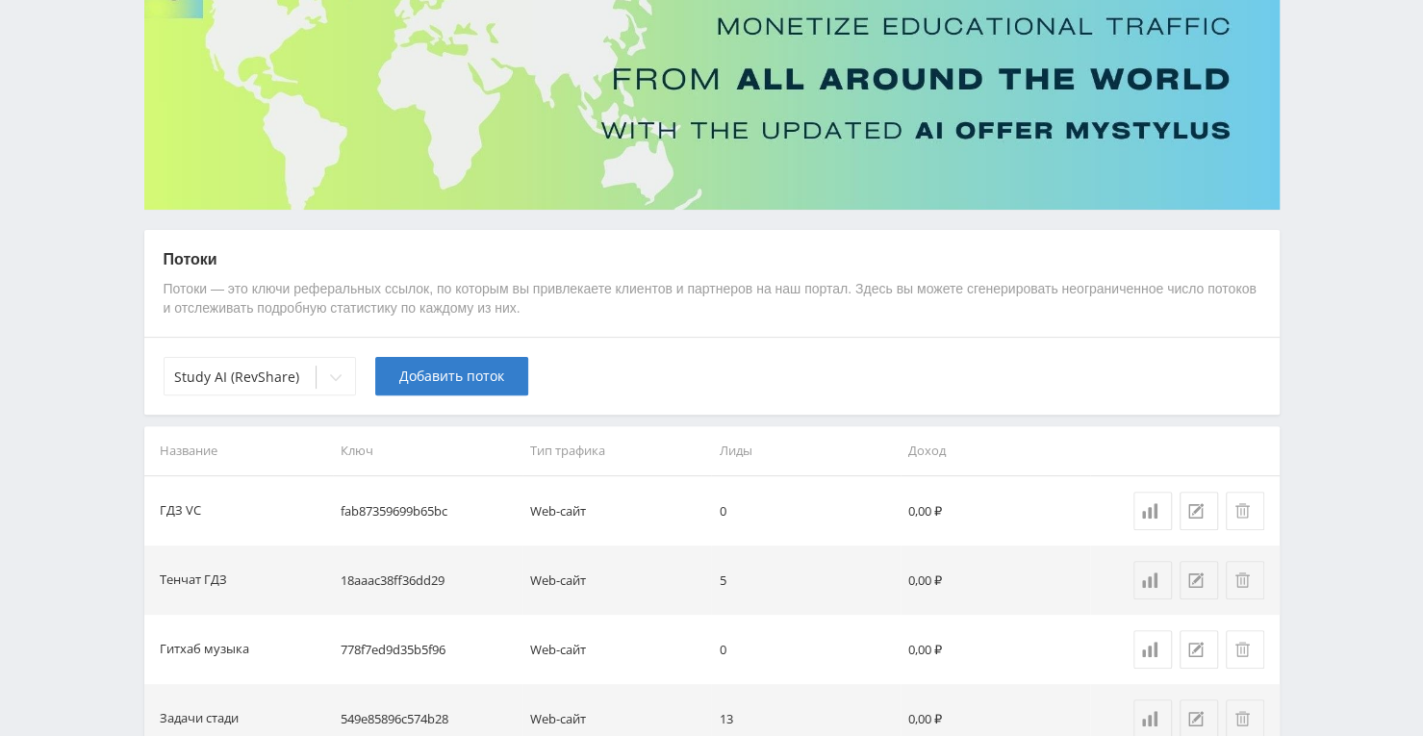
scroll to position [0, 0]
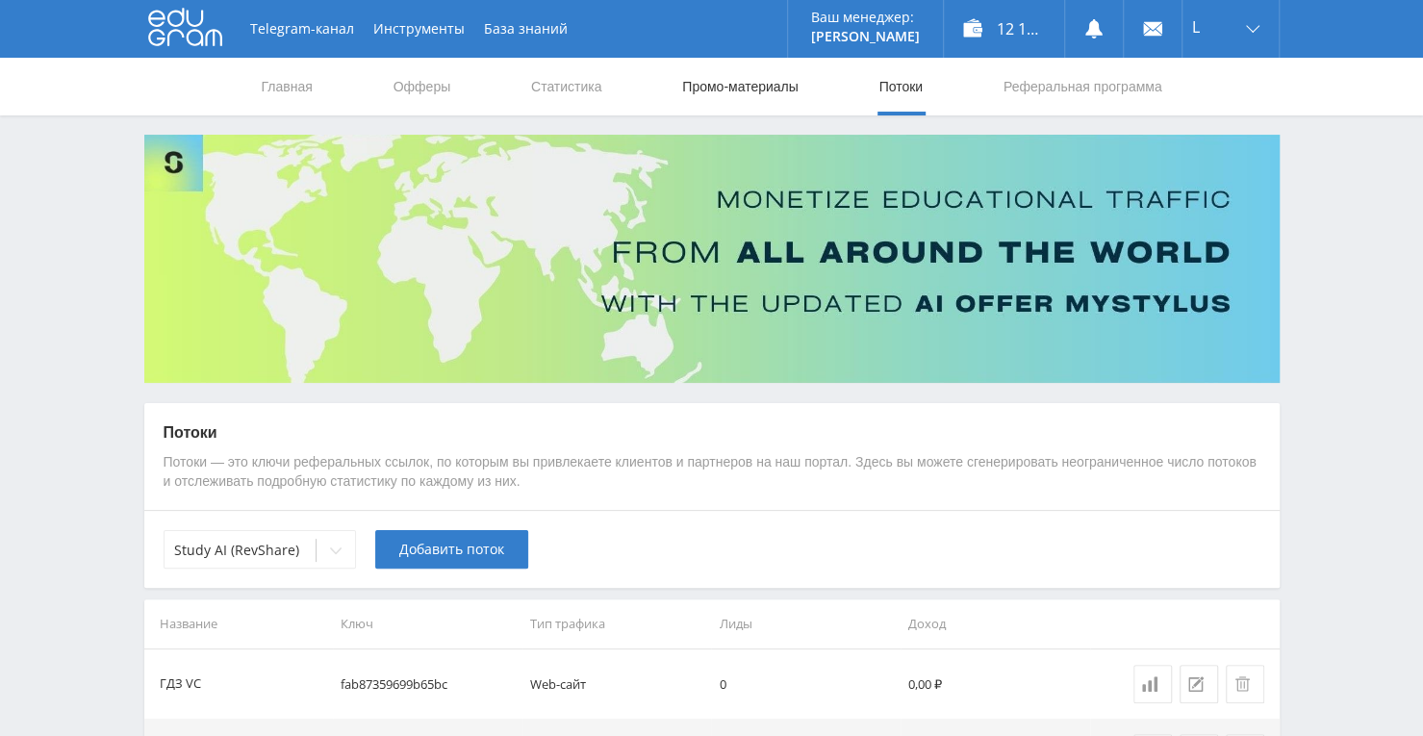
click at [777, 88] on link "Промо-материалы" at bounding box center [739, 87] width 119 height 58
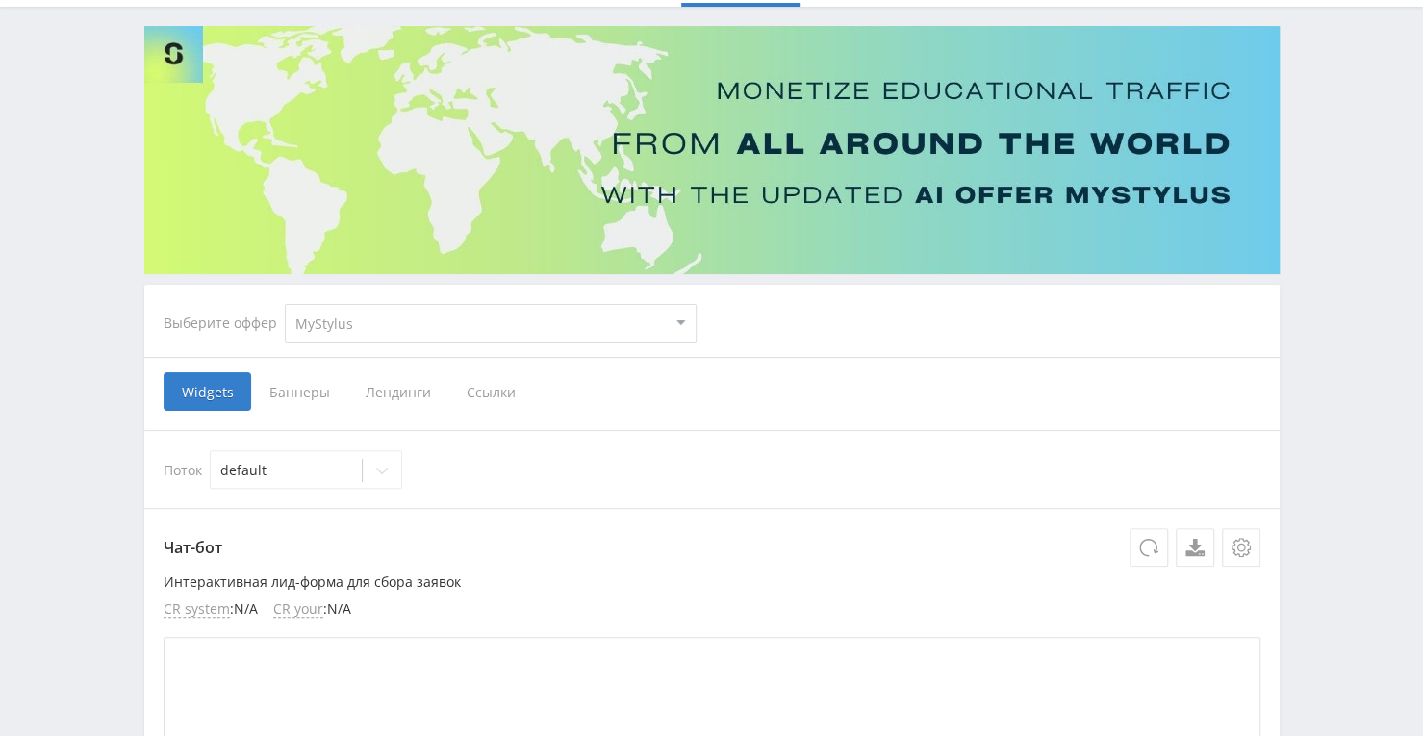
scroll to position [96, 0]
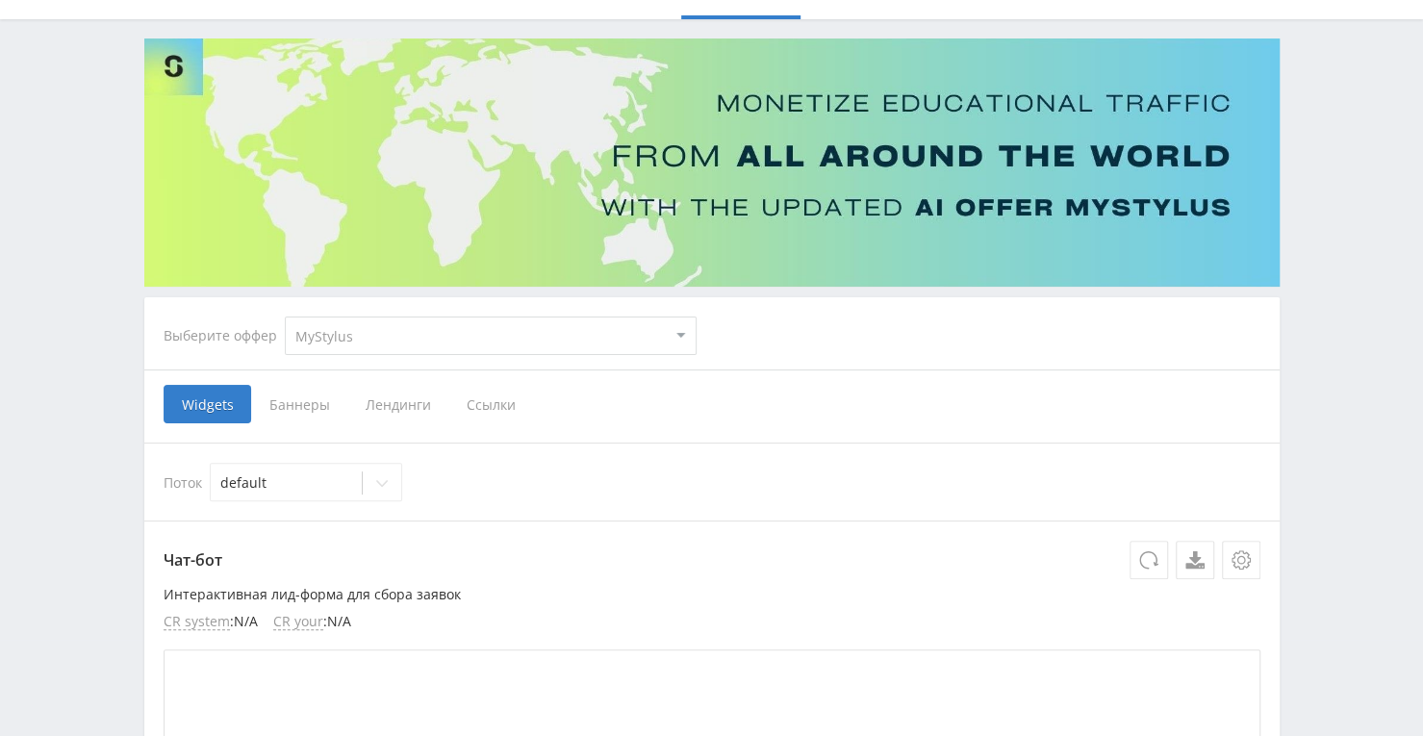
click at [656, 345] on select "MyStylus MyStylus - Revshare Кампус AI Studybay Автор24 Studybay Brazil Study A…" at bounding box center [491, 335] width 412 height 38
select select "376"
click at [285, 316] on select "MyStylus MyStylus - Revshare Кампус AI Studybay Автор24 Studybay Brazil Study A…" at bounding box center [491, 335] width 412 height 38
select select "376"
click at [289, 408] on span "Ссылки" at bounding box center [294, 404] width 86 height 38
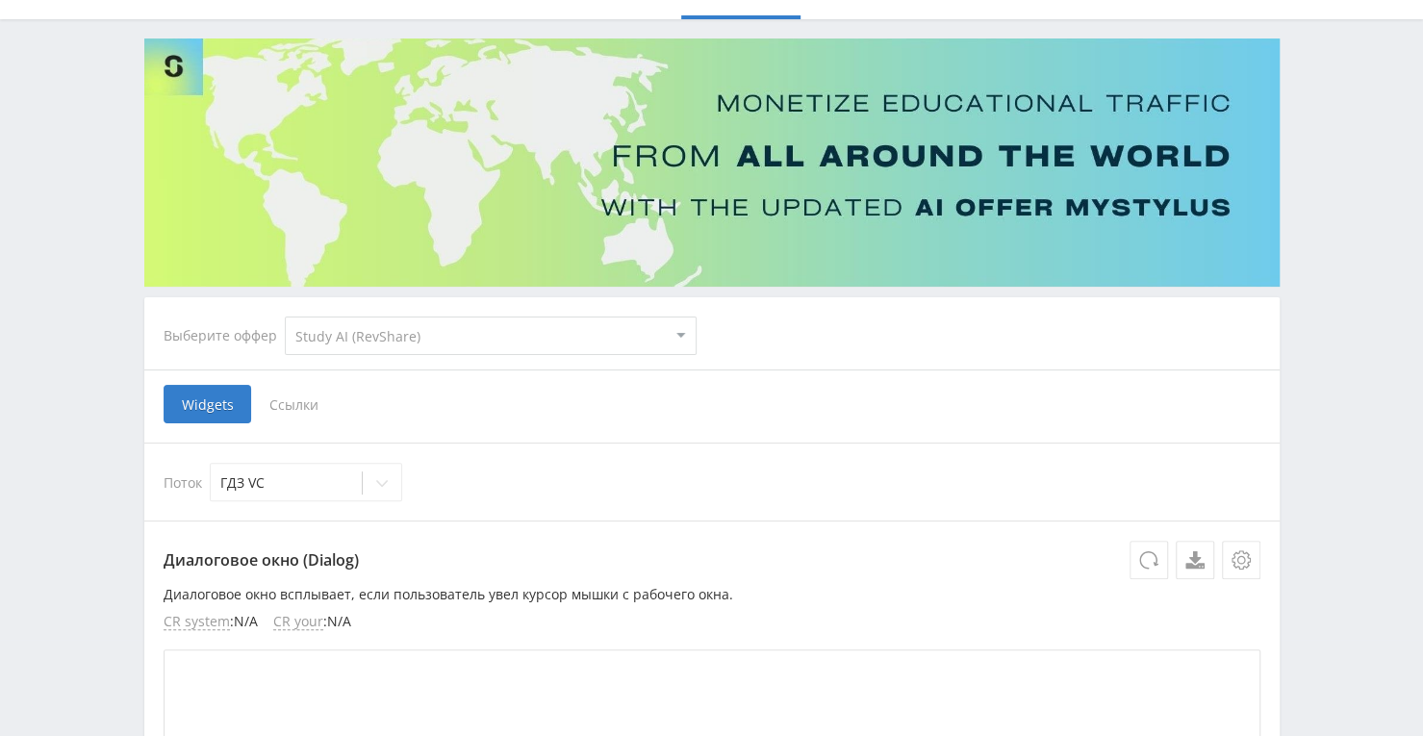
click at [0, 0] on input "Ссылки" at bounding box center [0, 0] width 0 height 0
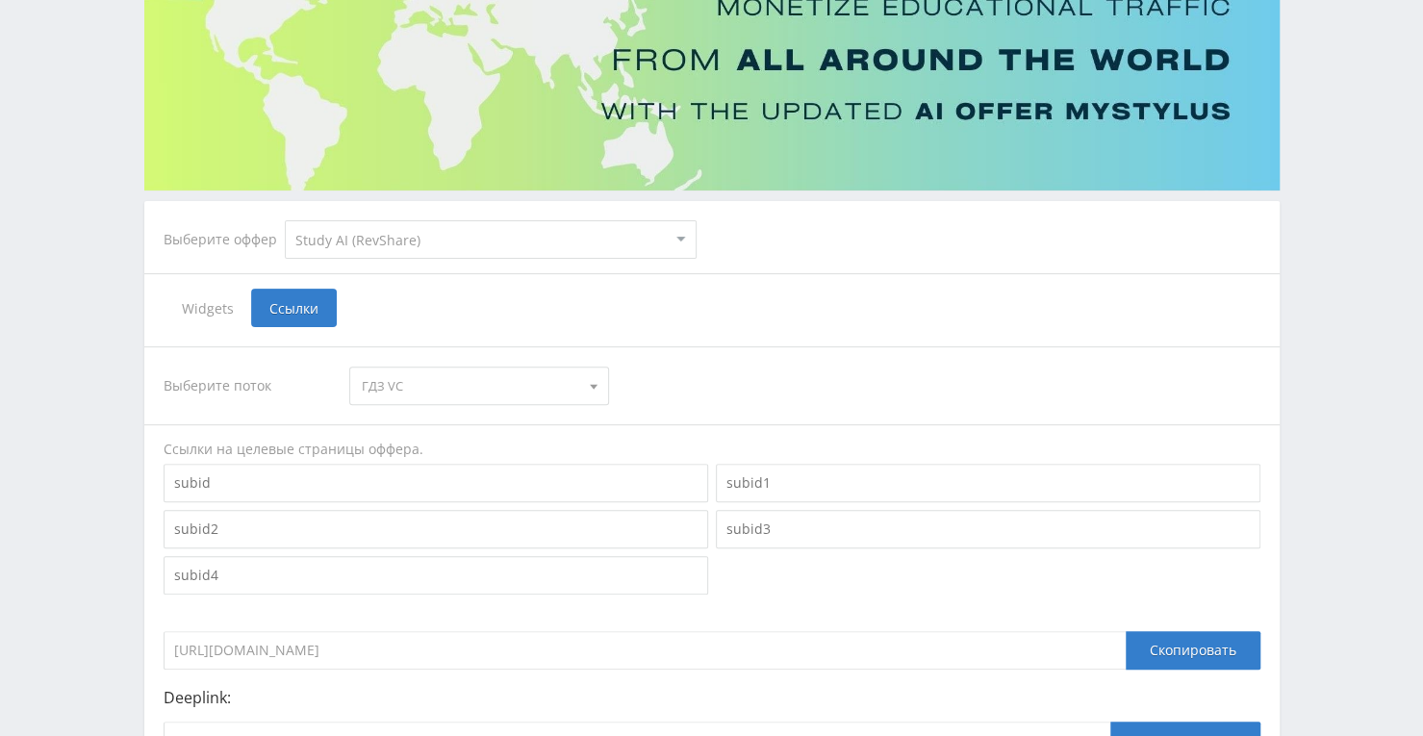
scroll to position [418, 0]
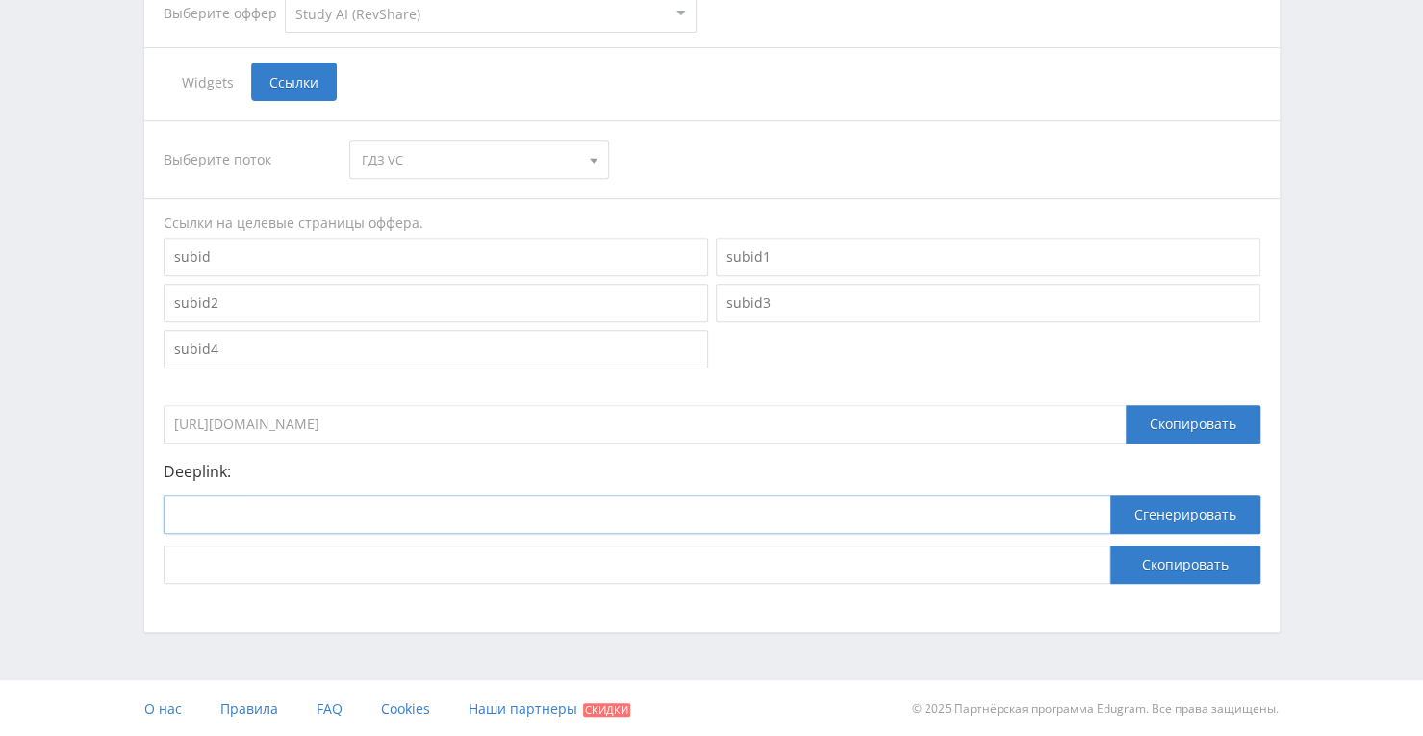
click at [426, 530] on input at bounding box center [637, 514] width 947 height 38
paste input "https://study24.ai/chat/a24_reshatel_toe_bot"
type input "https://study24.ai/chat/a24_reshatel_toe_bot"
click at [1152, 518] on button "Сгенерировать" at bounding box center [1185, 514] width 150 height 38
click at [1150, 562] on button "Скопировать" at bounding box center [1185, 564] width 150 height 38
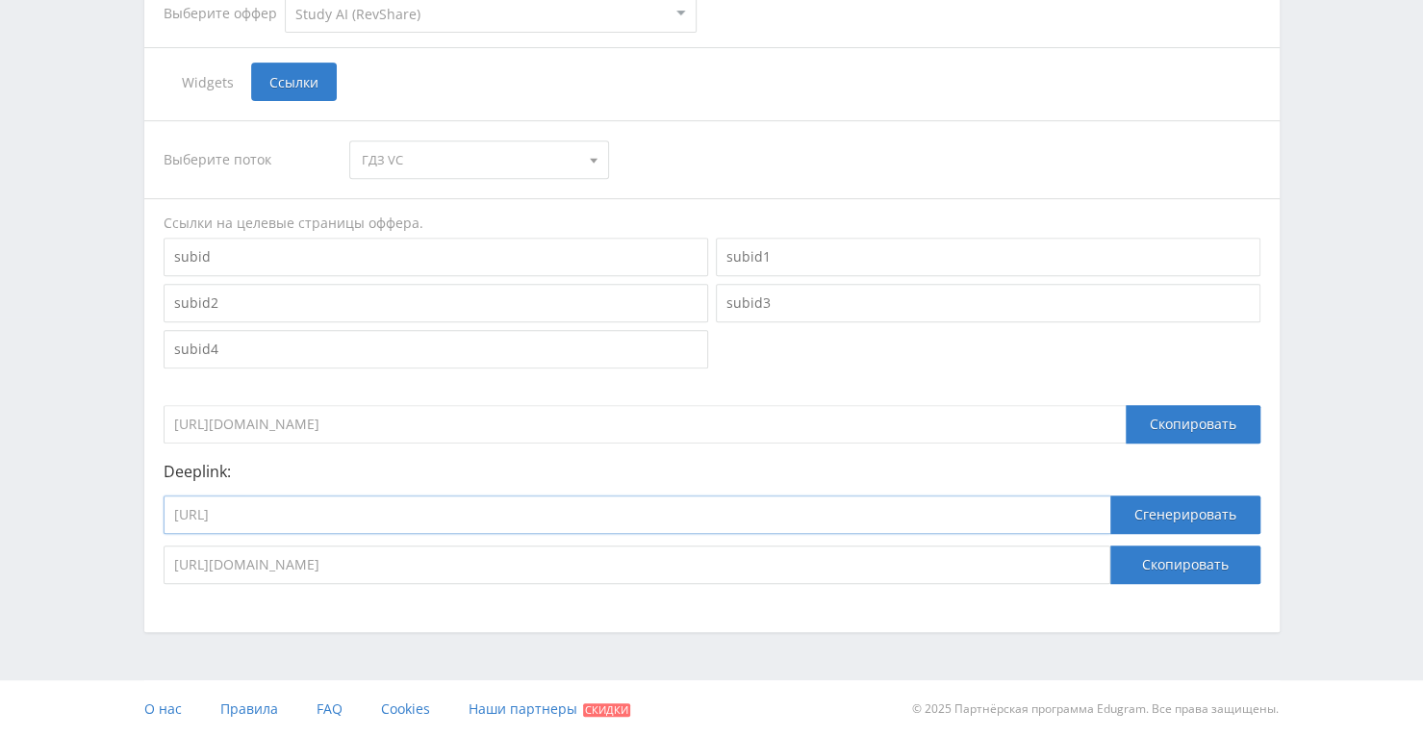
drag, startPoint x: 491, startPoint y: 509, endPoint x: 123, endPoint y: 512, distance: 367.5
click at [123, 512] on div "Telegram-канал Инструменты База знаний Ваш менеджер: Alex Alex Online @edugram_…" at bounding box center [711, 160] width 1423 height 1156
paste input "kampus.ai/ecosystem/task-solver"
type input "https://kampus.ai/ecosystem/task-solver"
click at [1148, 511] on button "Сгенерировать" at bounding box center [1185, 514] width 150 height 38
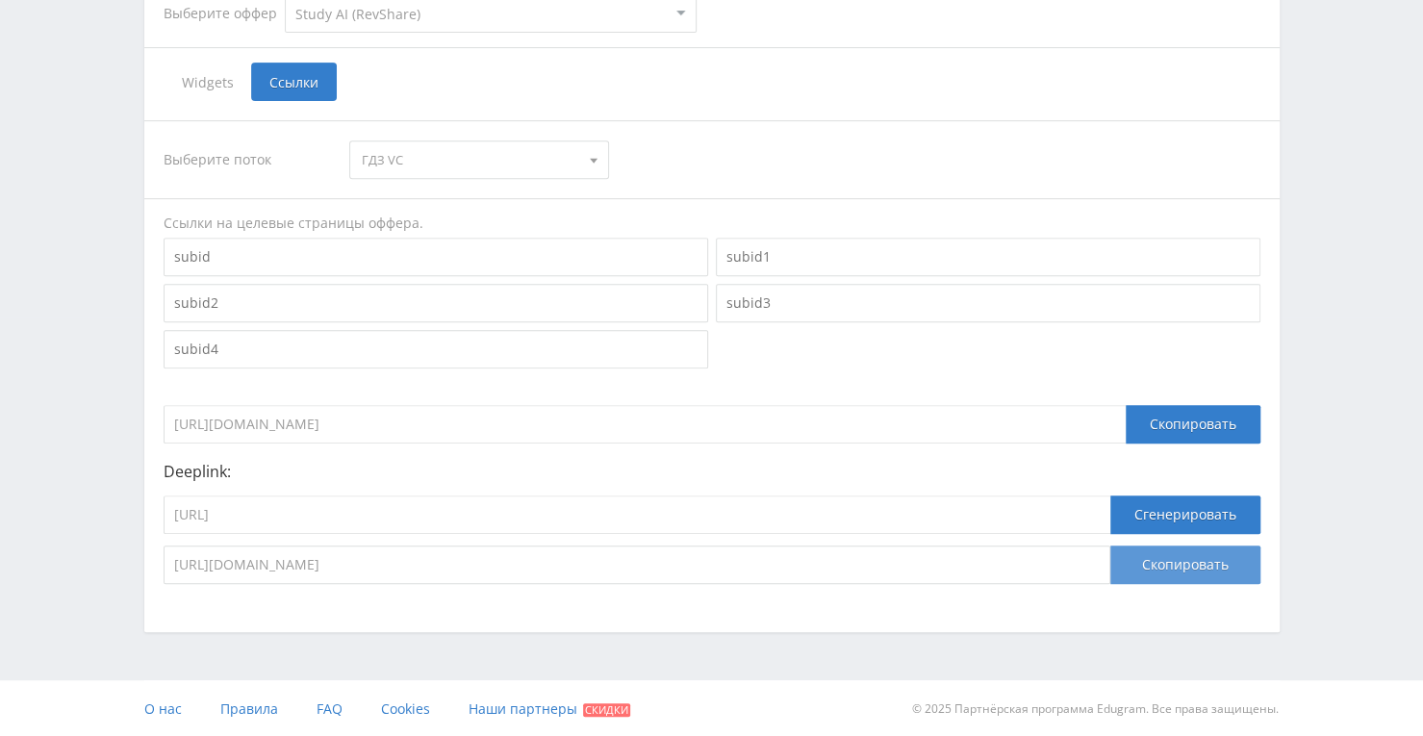
click at [1175, 576] on button "Скопировать" at bounding box center [1185, 564] width 150 height 38
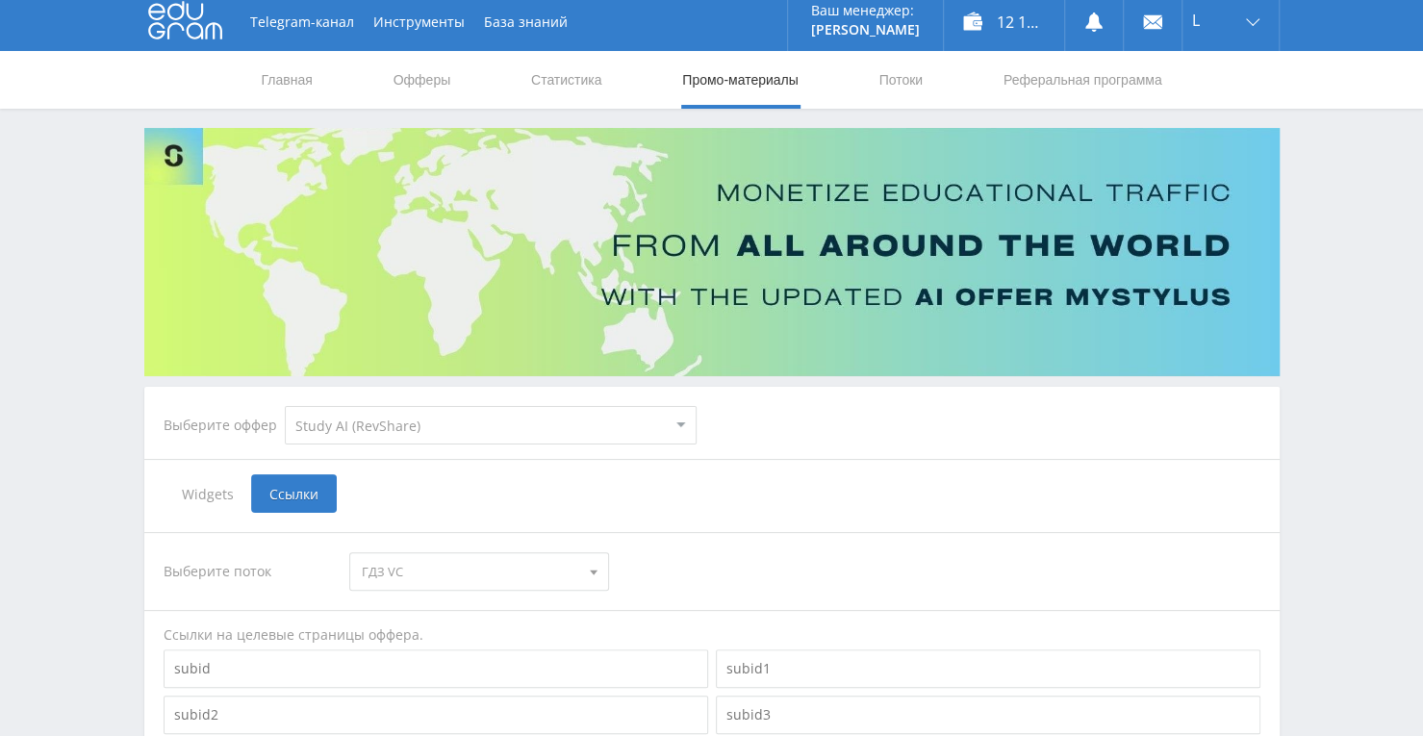
scroll to position [0, 0]
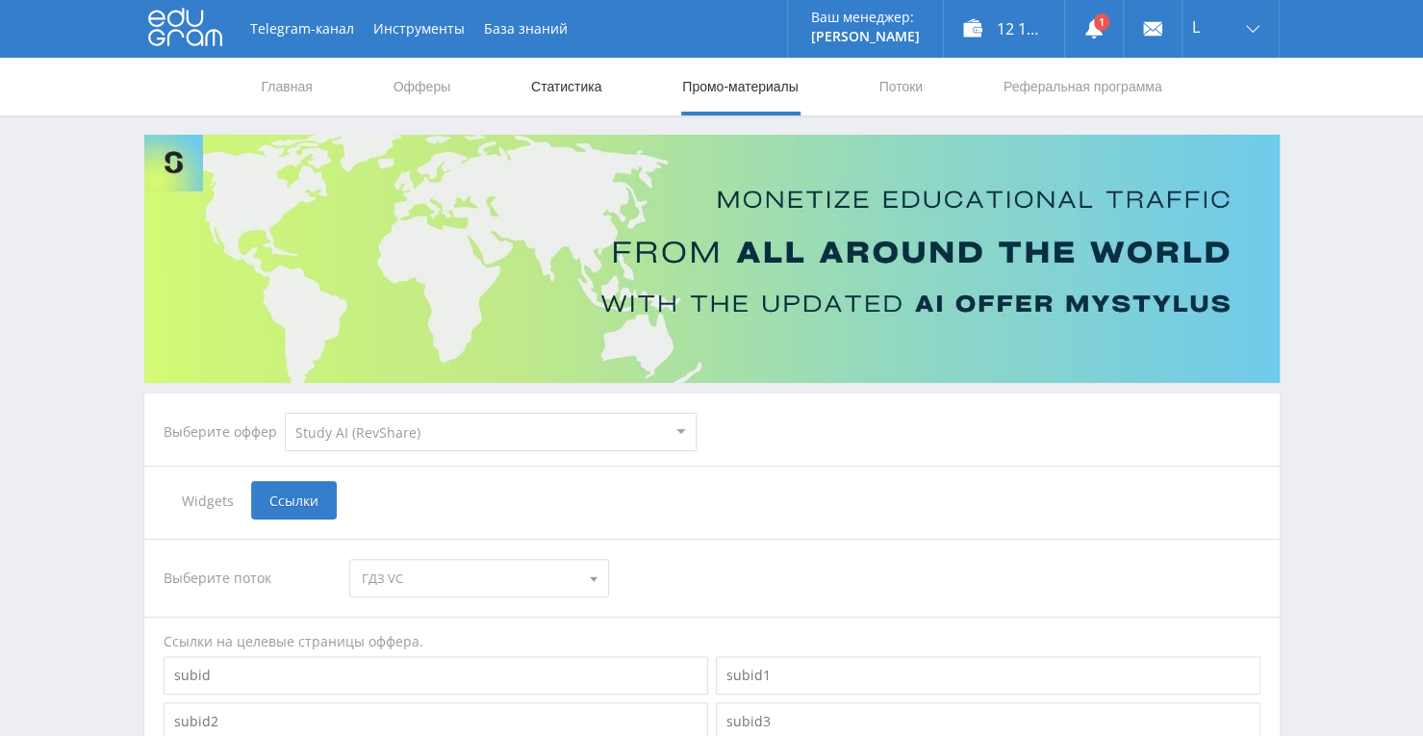
click at [573, 88] on link "Статистика" at bounding box center [566, 87] width 75 height 58
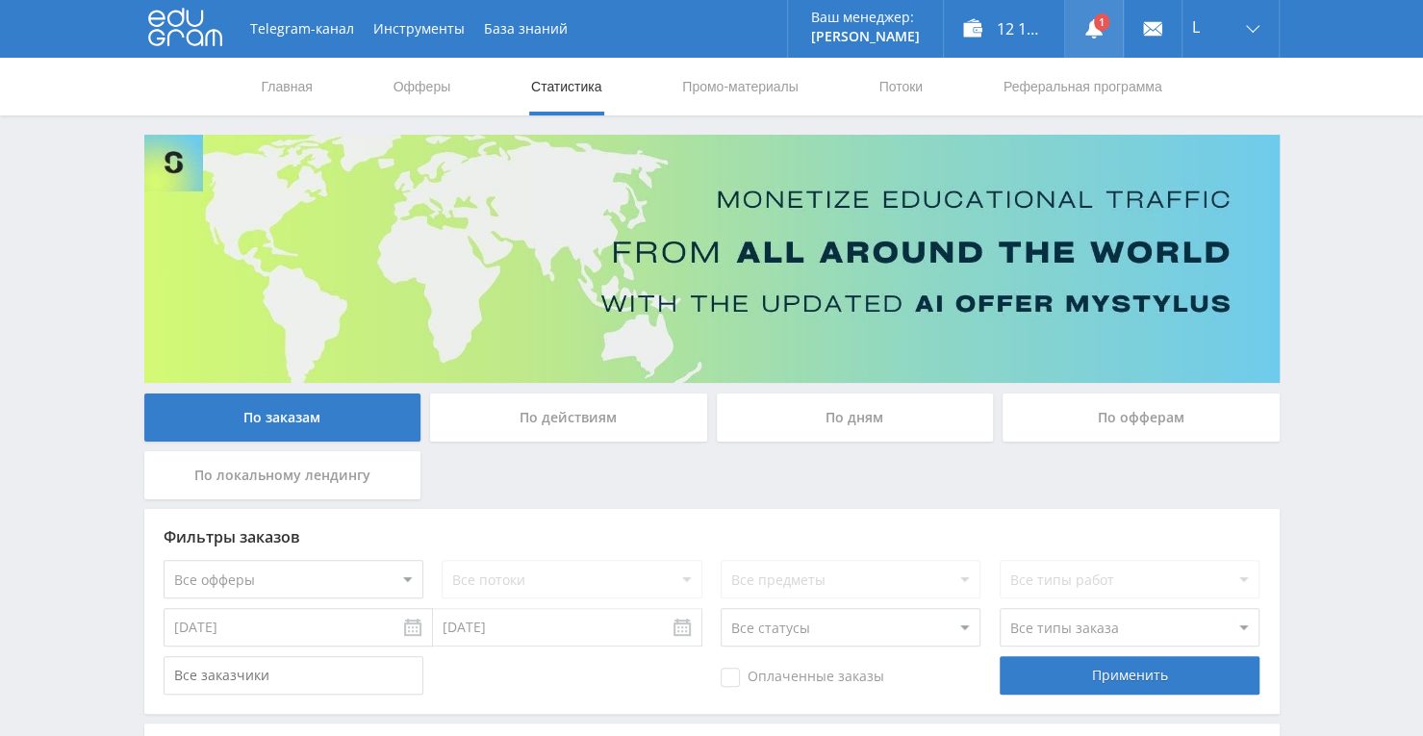
click at [1082, 30] on link at bounding box center [1094, 29] width 58 height 58
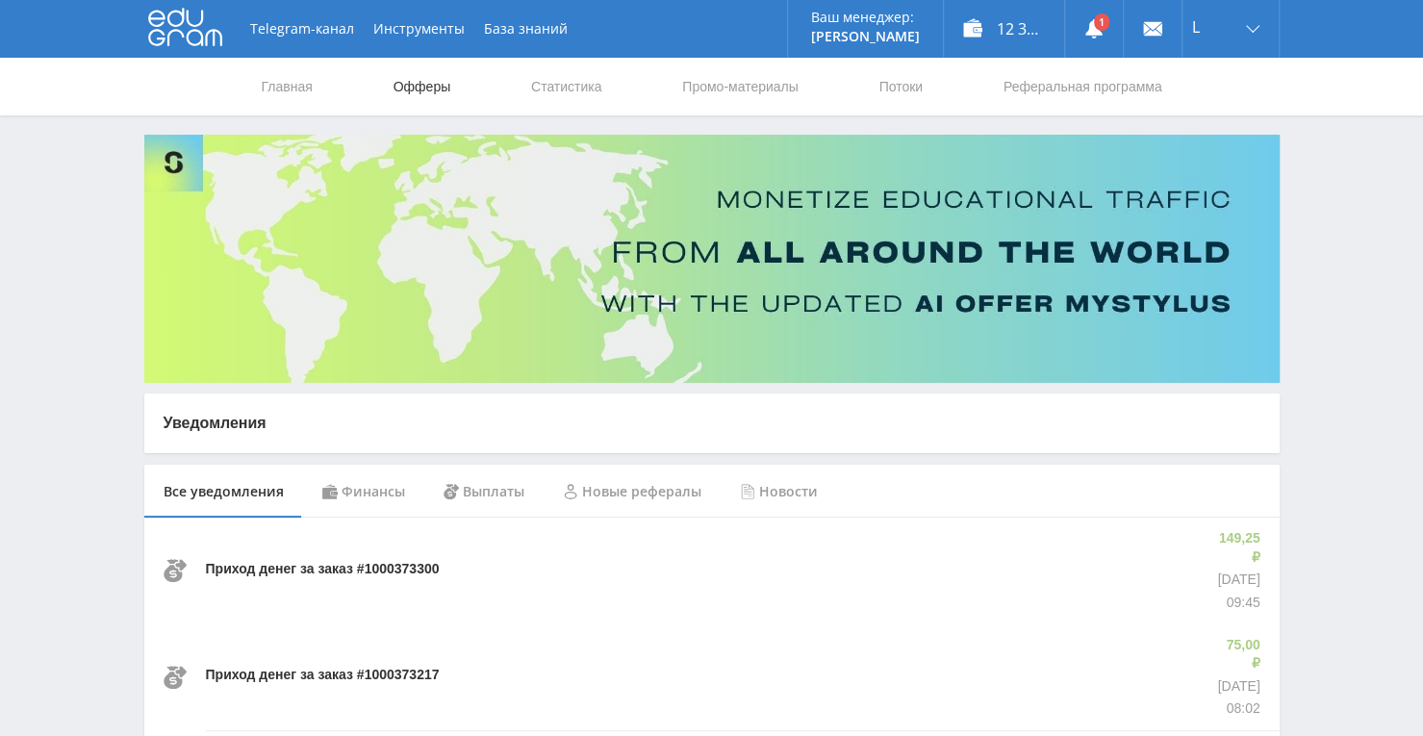
click at [443, 100] on link "Офферы" at bounding box center [423, 87] width 62 height 58
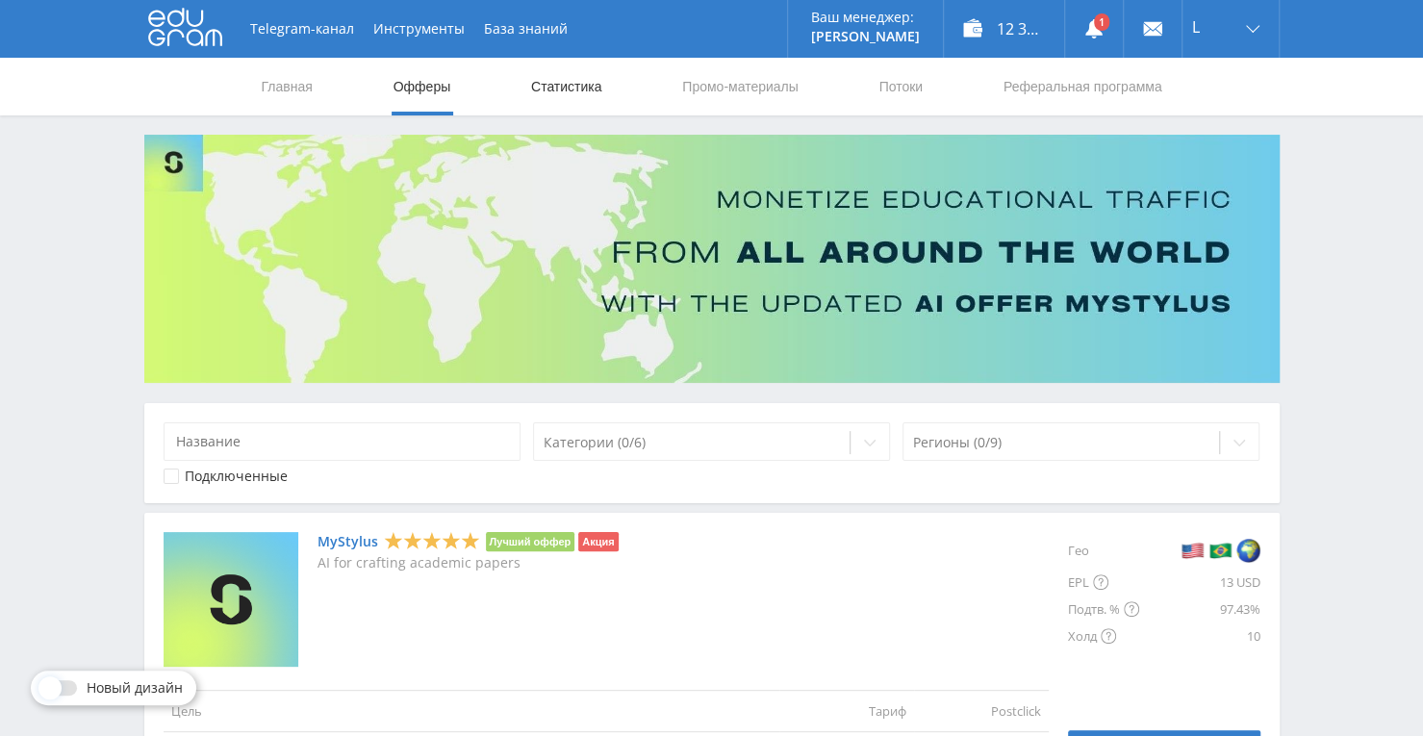
click at [538, 82] on link "Статистика" at bounding box center [566, 87] width 75 height 58
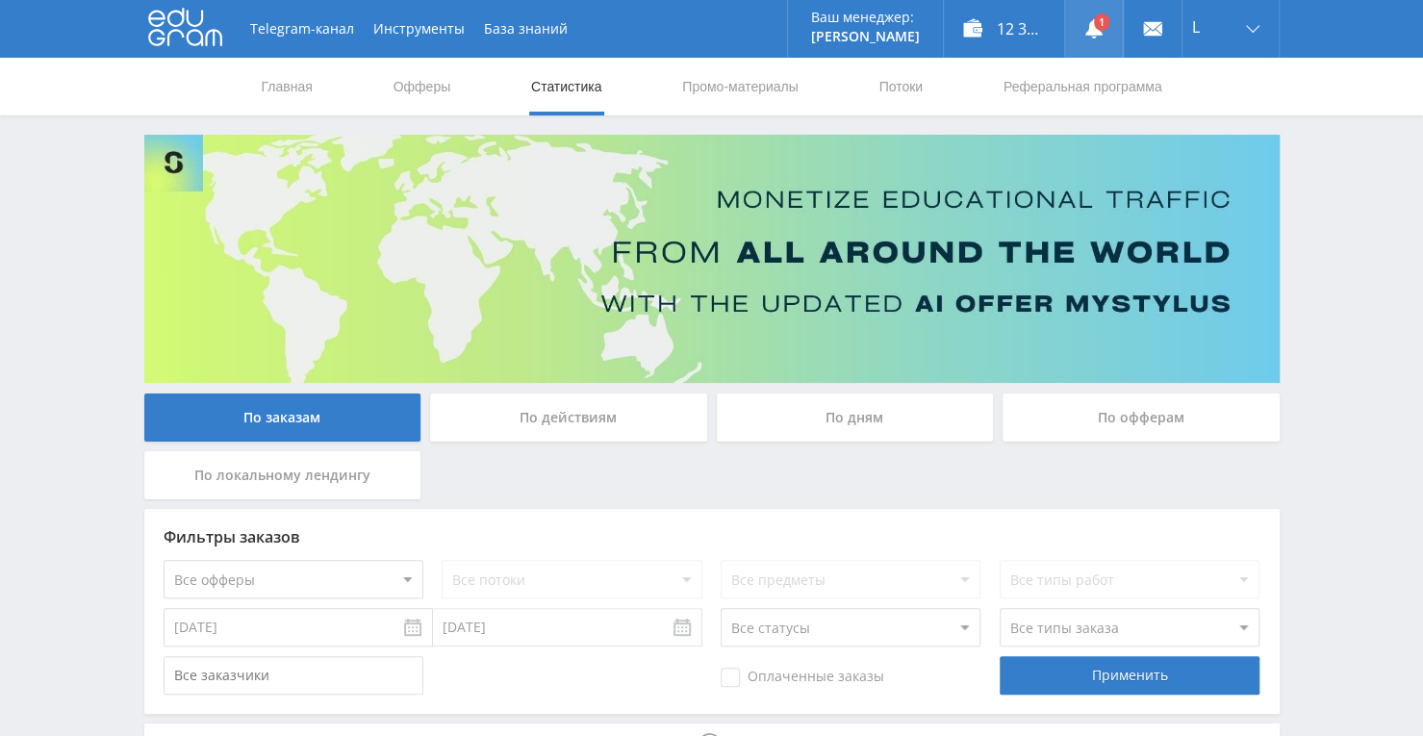
click at [1102, 36] on icon at bounding box center [1093, 28] width 19 height 19
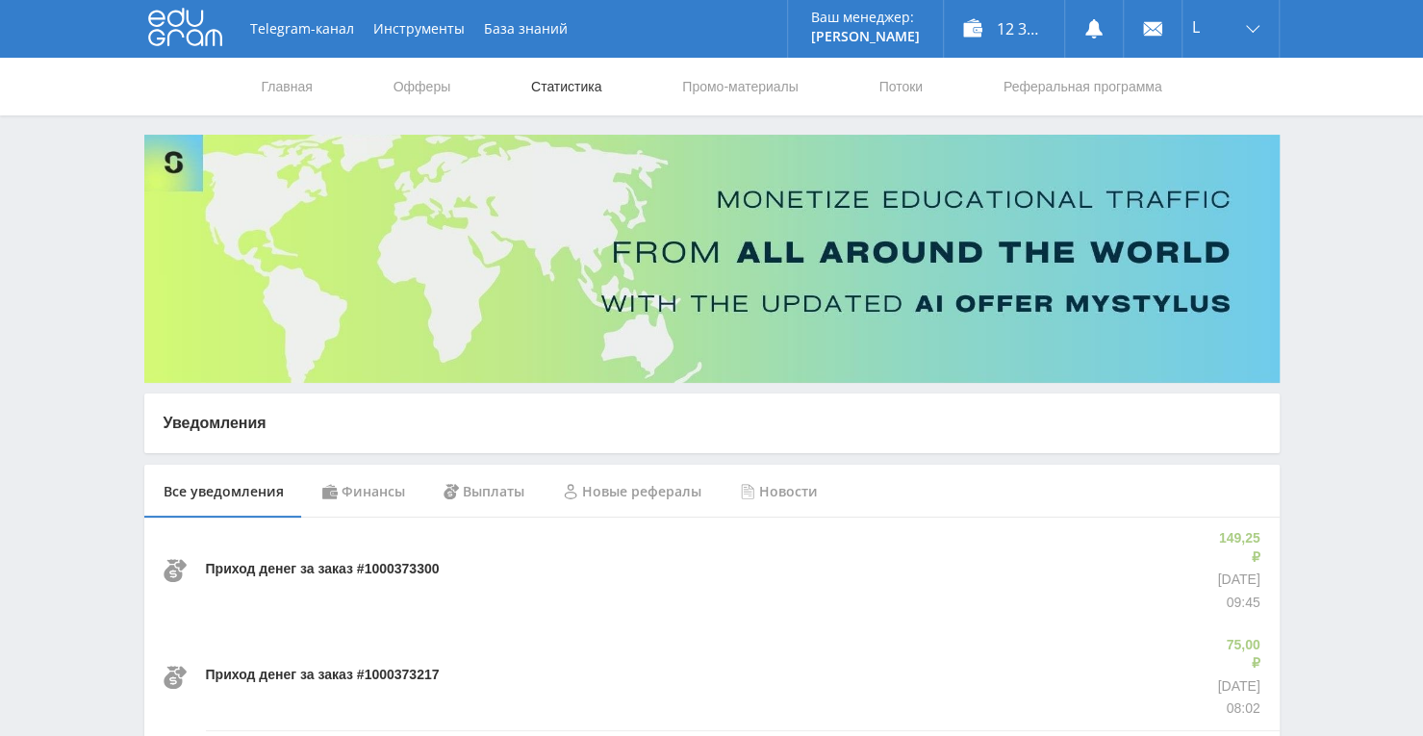
click at [602, 85] on link "Статистика" at bounding box center [566, 87] width 75 height 58
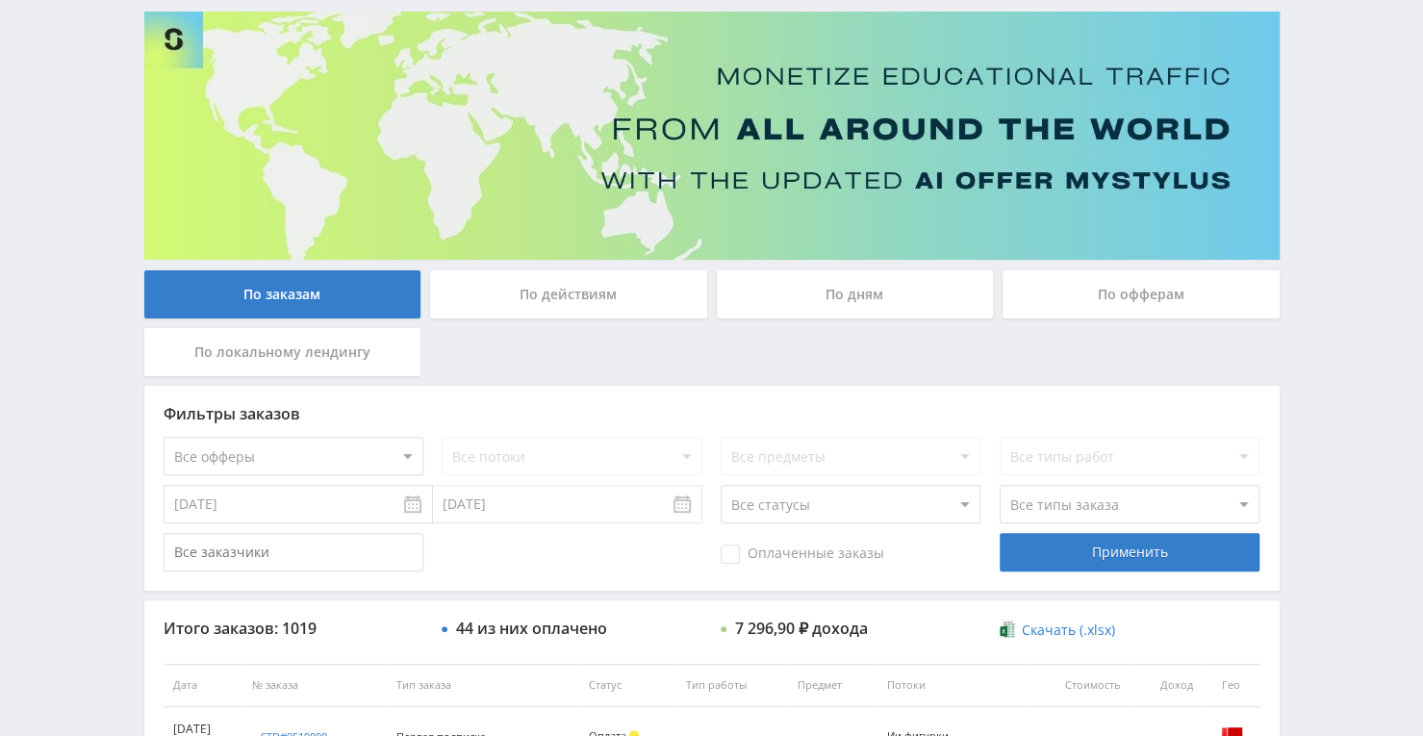
scroll to position [54, 0]
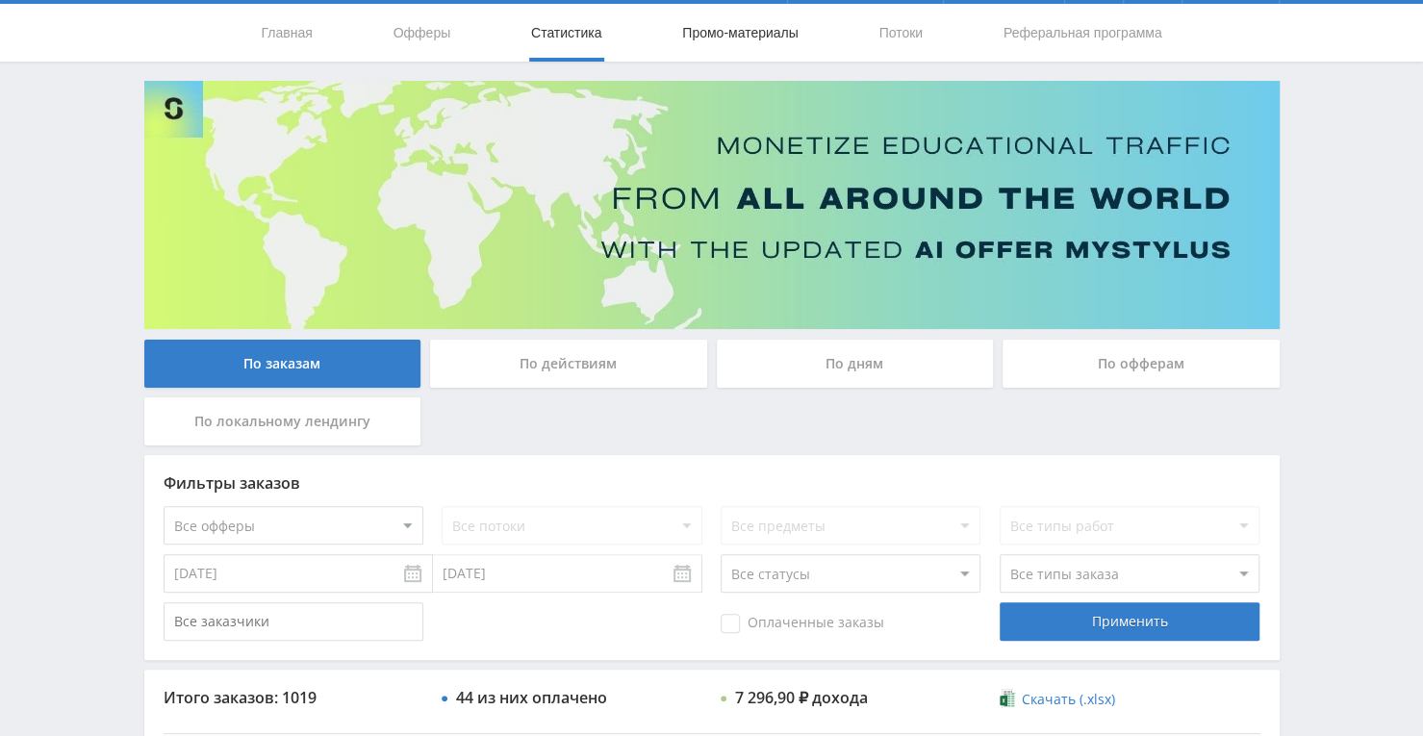
click at [766, 22] on link "Промо-материалы" at bounding box center [739, 33] width 119 height 58
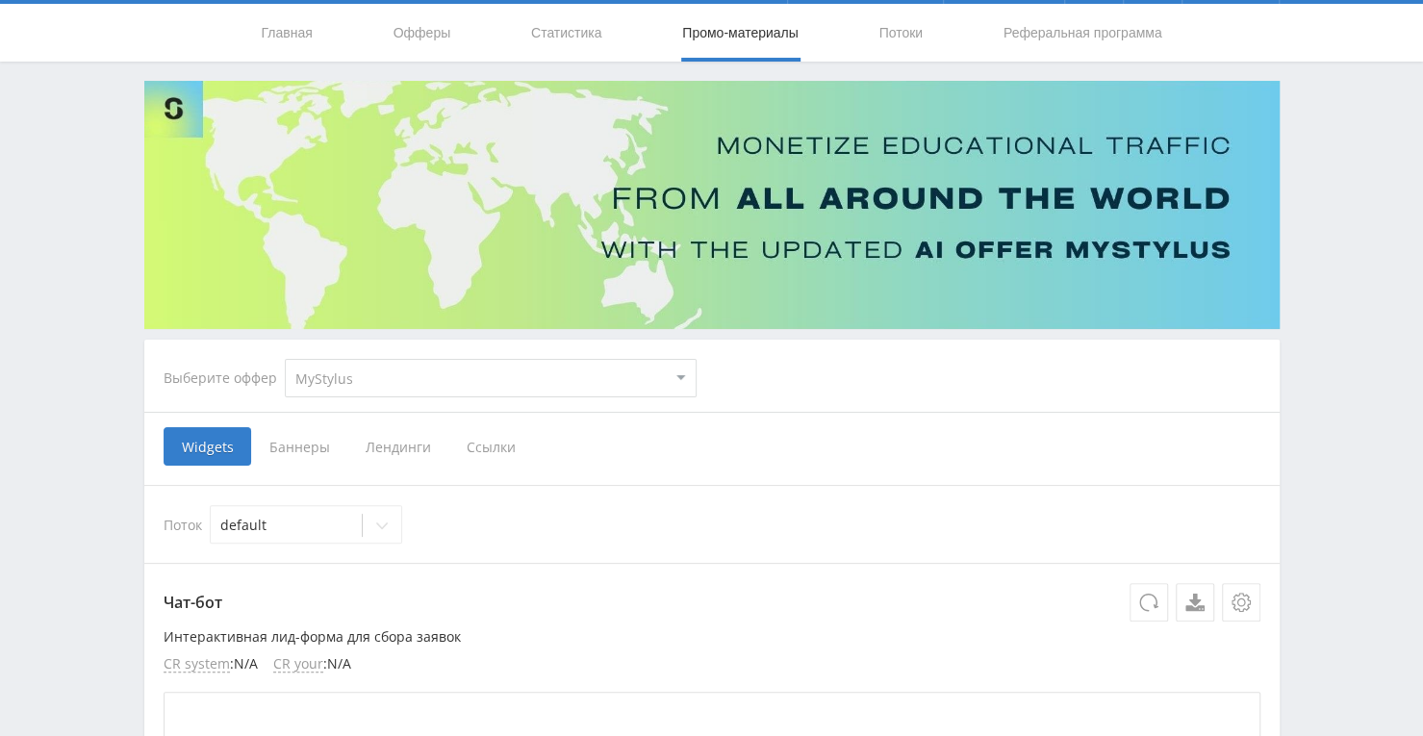
click at [583, 386] on select "MyStylus MyStylus - Revshare Кампус AI Studybay Автор24 Studybay Brazil Study A…" at bounding box center [491, 378] width 412 height 38
select select "376"
click at [285, 359] on select "MyStylus MyStylus - Revshare Кампус AI Studybay Автор24 Studybay Brazil Study A…" at bounding box center [491, 378] width 412 height 38
select select "376"
click at [305, 450] on span "Ссылки" at bounding box center [294, 446] width 86 height 38
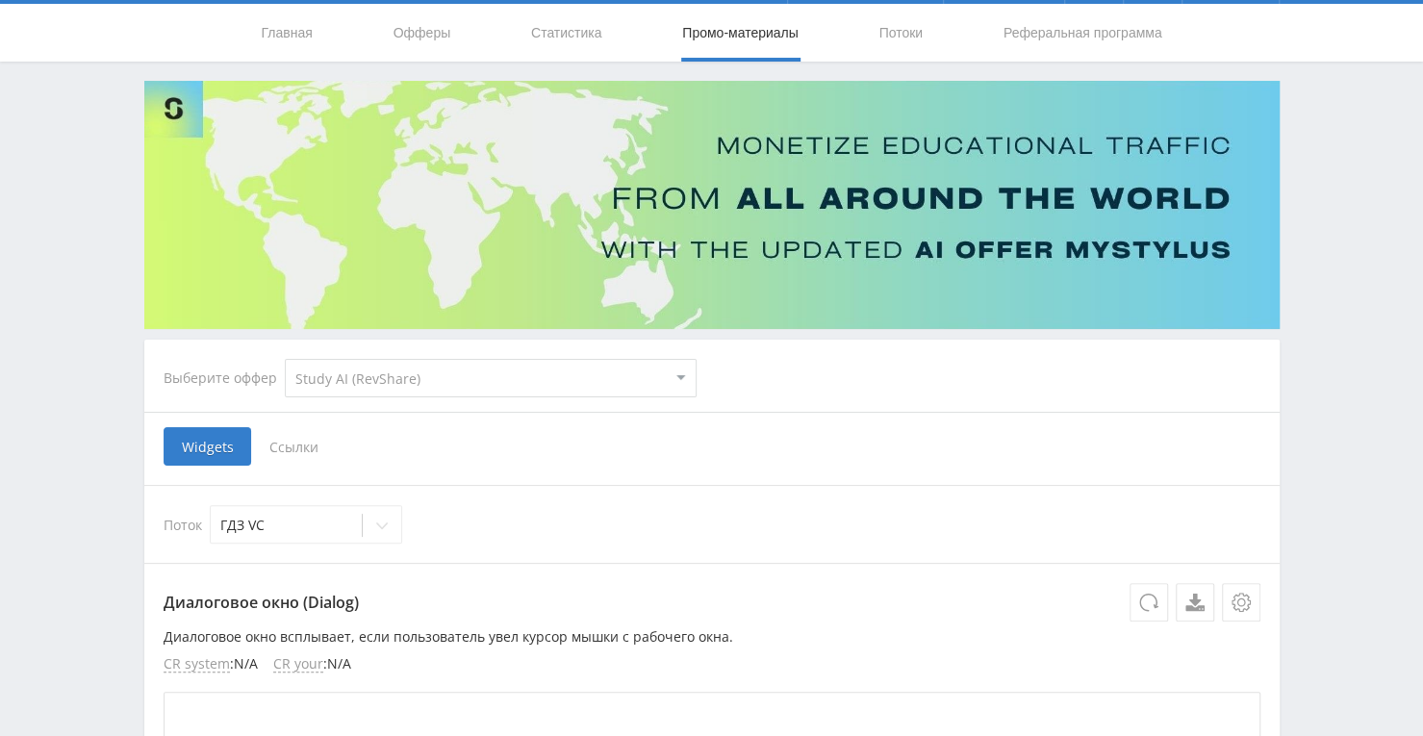
click at [0, 0] on input "Ссылки" at bounding box center [0, 0] width 0 height 0
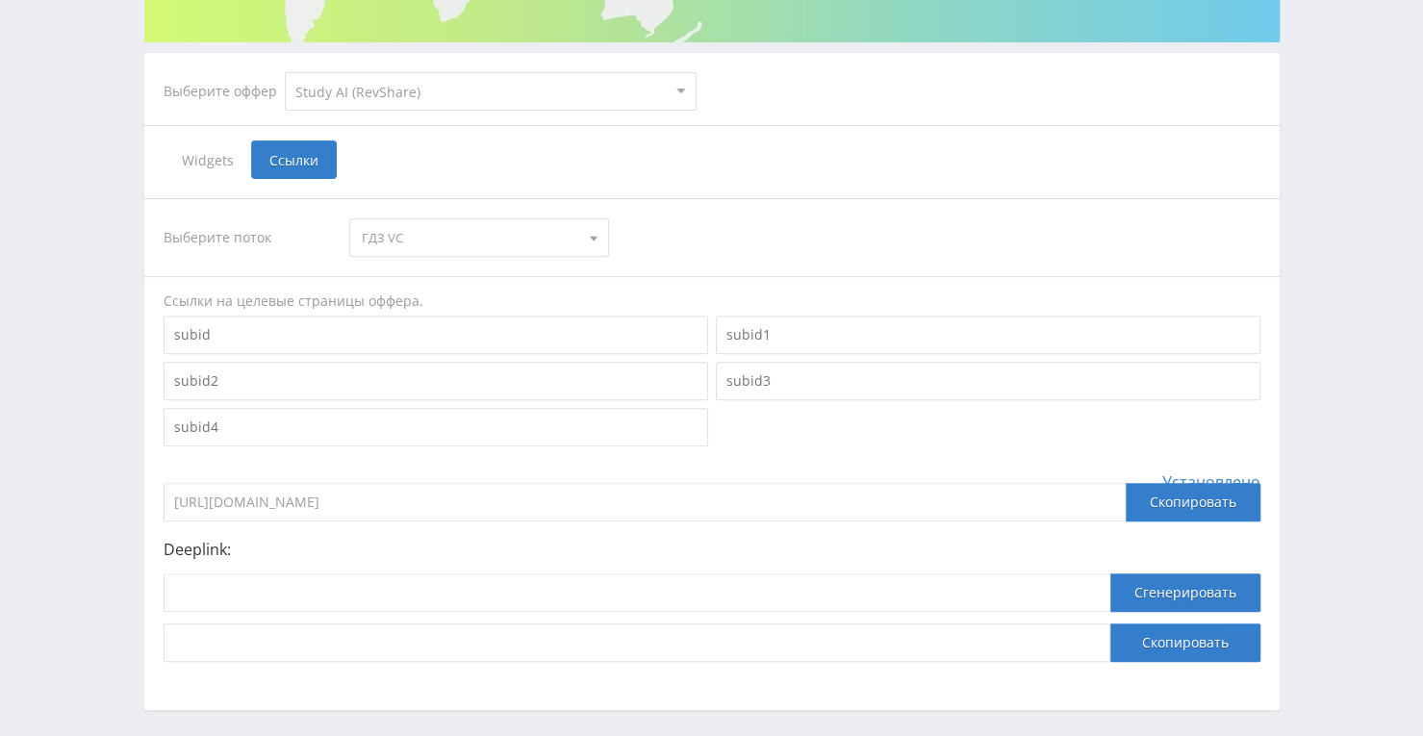
scroll to position [418, 0]
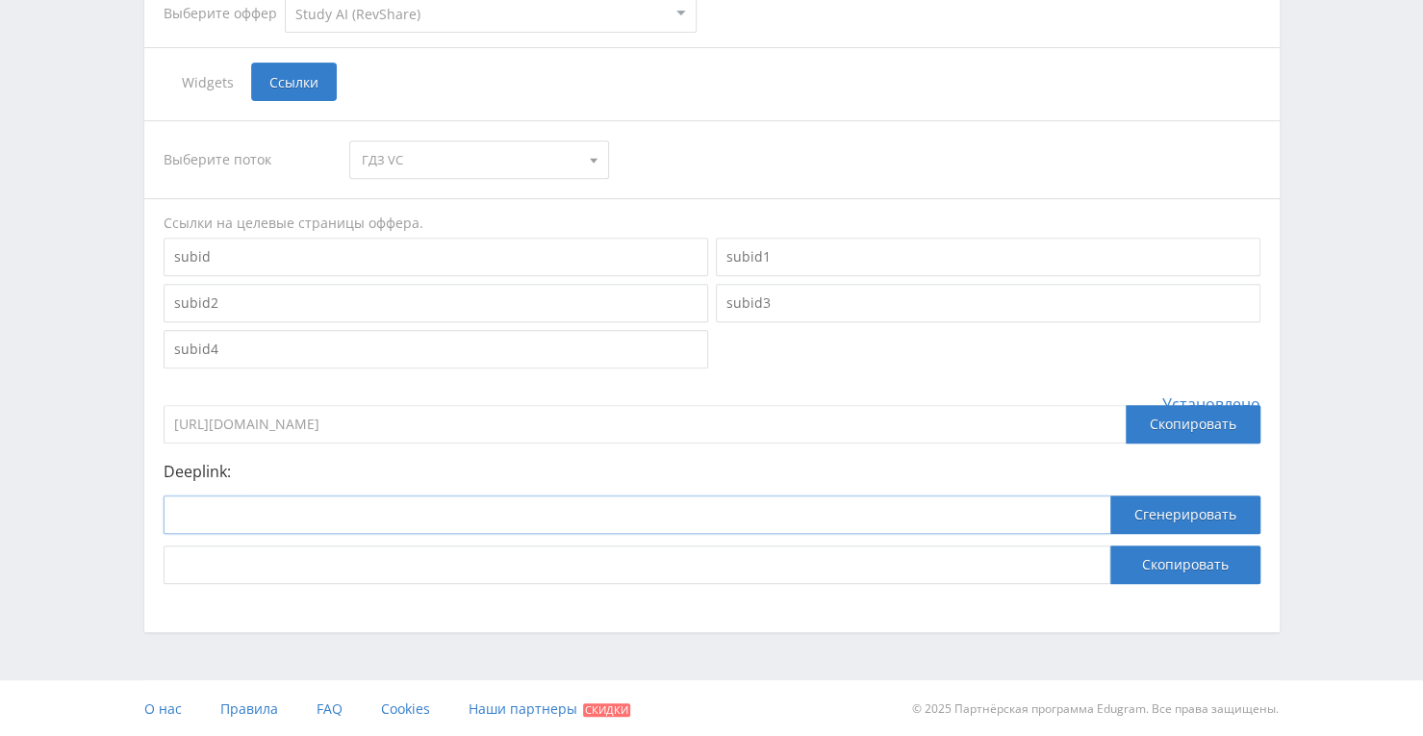
click at [521, 526] on input at bounding box center [637, 514] width 947 height 38
paste input "https://study24.ai/chat/a24_vseznaika_toe_bot"
type input "https://study24.ai/chat/a24_vseznaika_toe_bot"
click at [1163, 522] on button "Сгенерировать" at bounding box center [1185, 514] width 150 height 38
click at [1151, 582] on button "Скопировать" at bounding box center [1185, 564] width 150 height 38
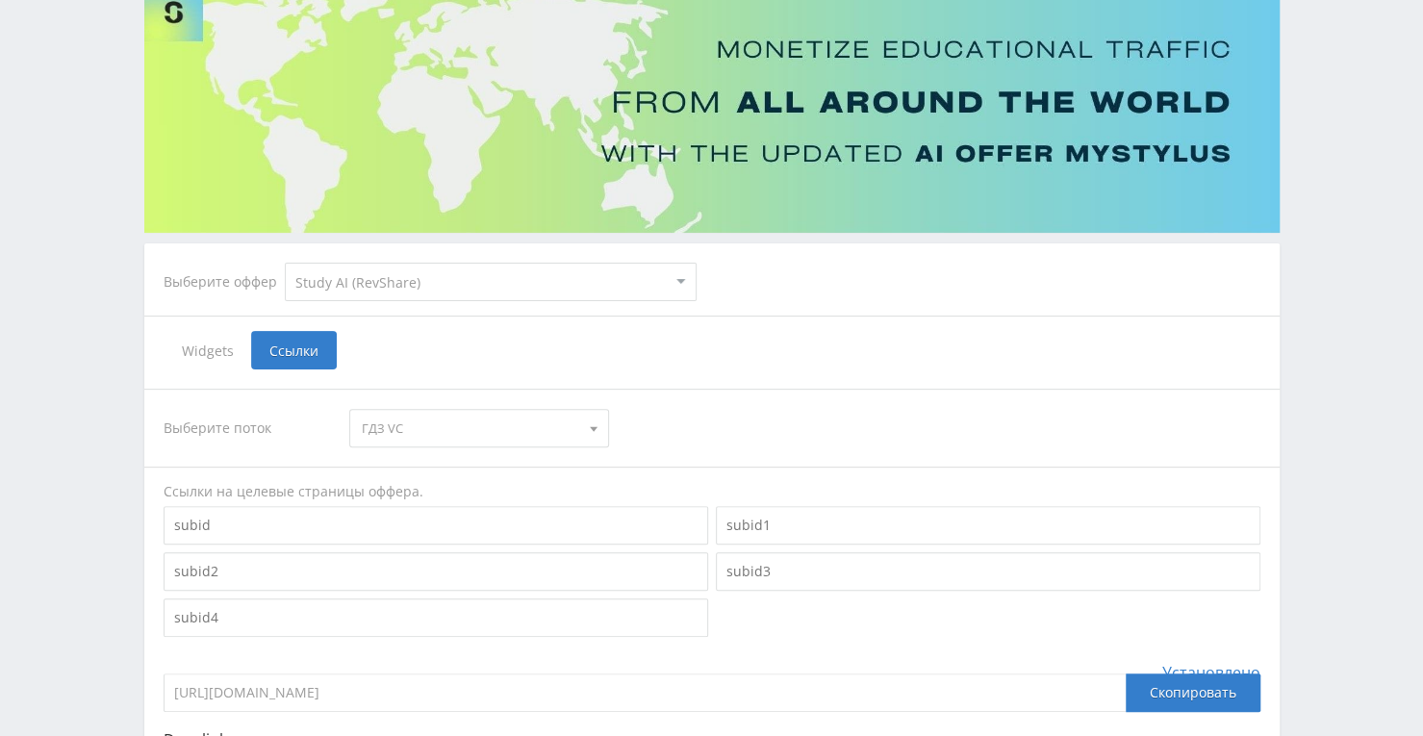
scroll to position [0, 0]
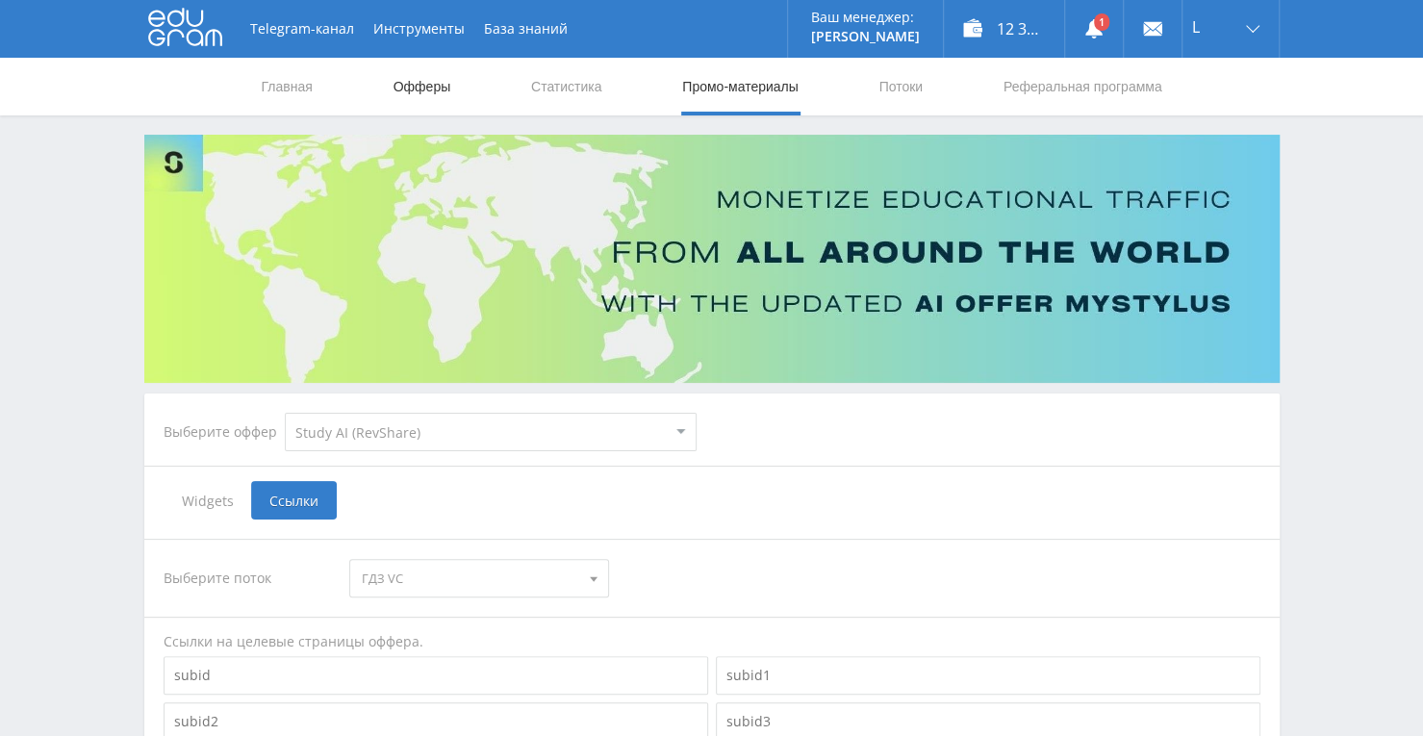
click at [421, 83] on link "Офферы" at bounding box center [423, 87] width 62 height 58
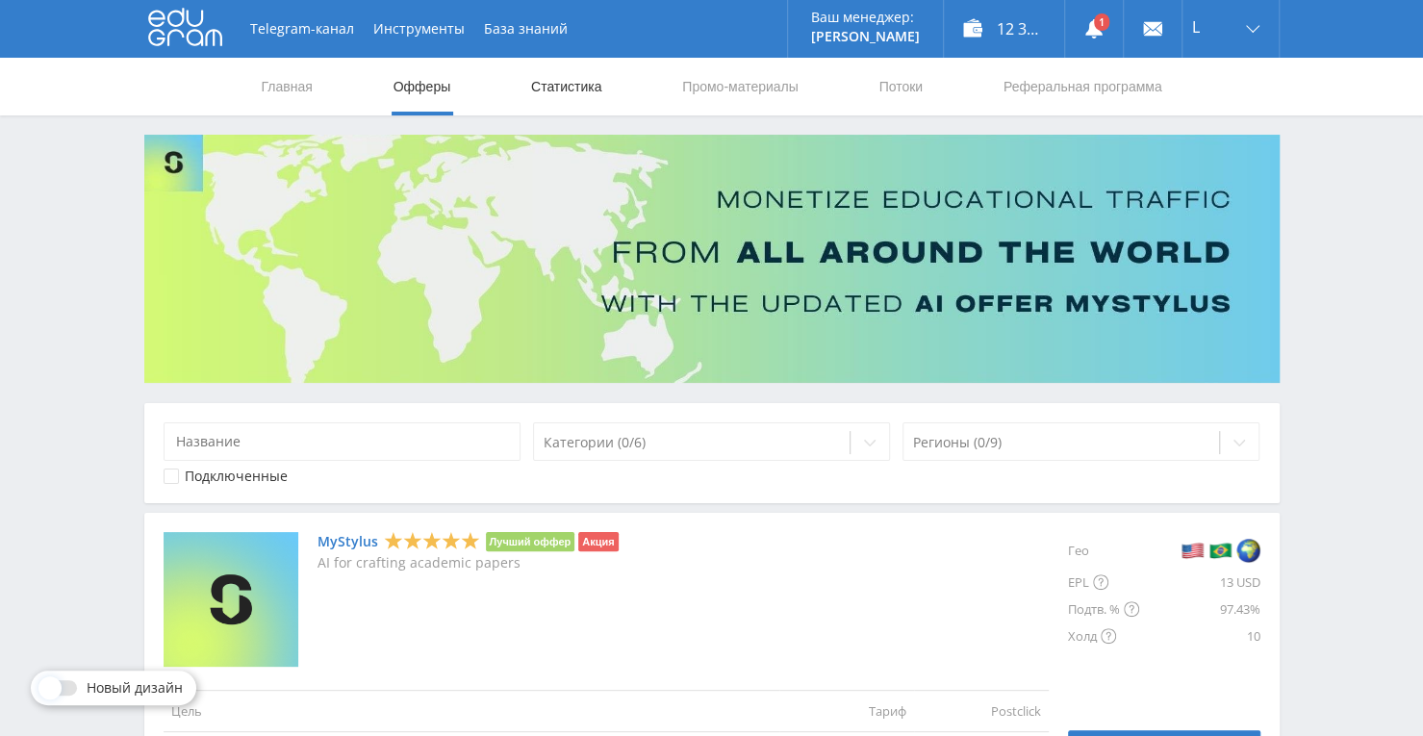
click at [581, 88] on link "Статистика" at bounding box center [566, 87] width 75 height 58
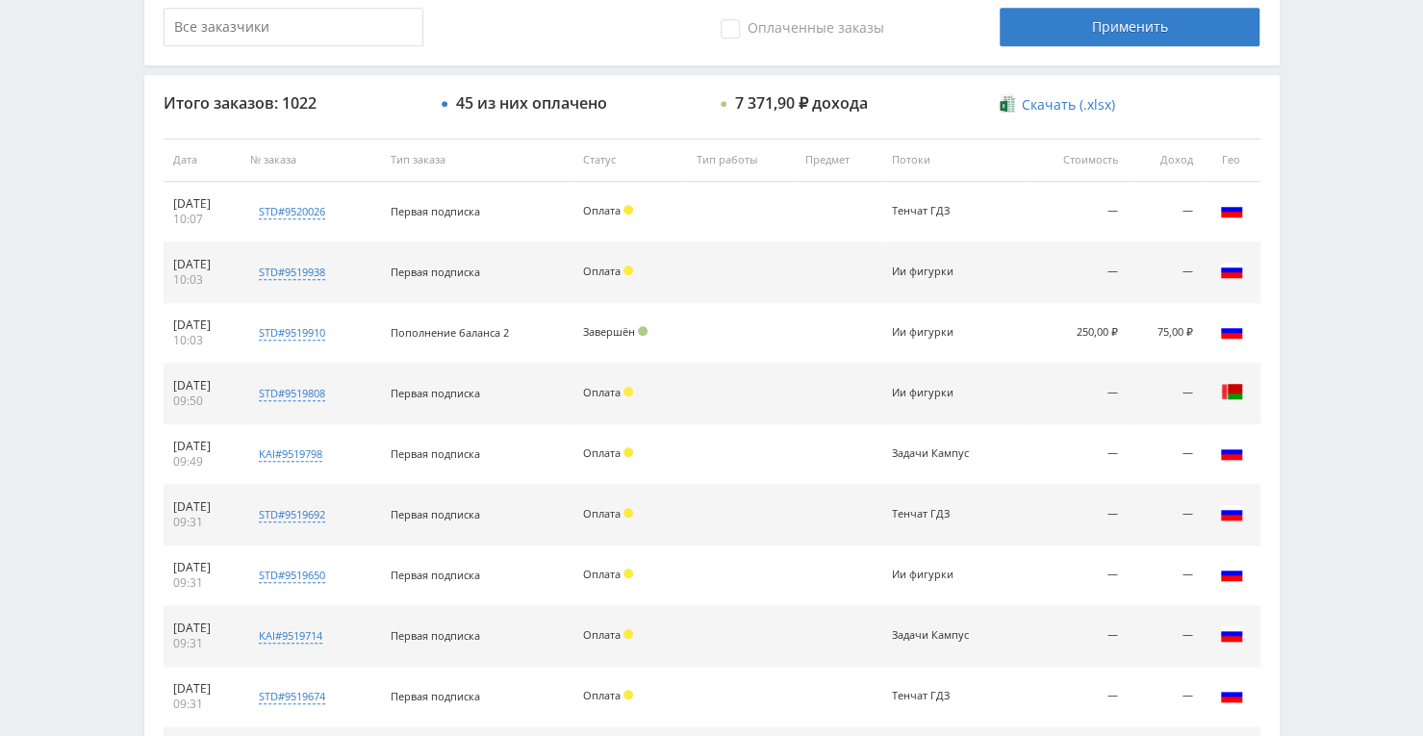
scroll to position [874, 0]
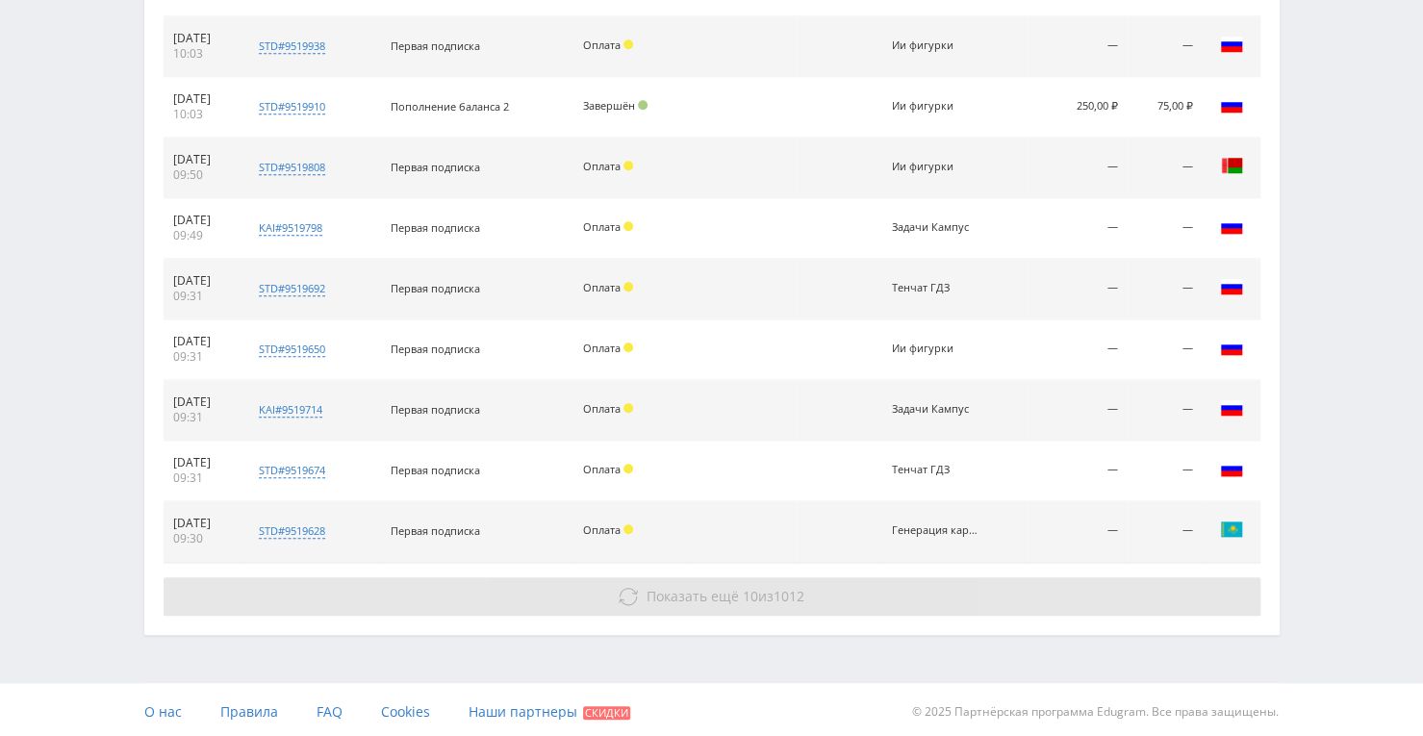
click at [663, 594] on span "Показать ещё" at bounding box center [692, 596] width 92 height 18
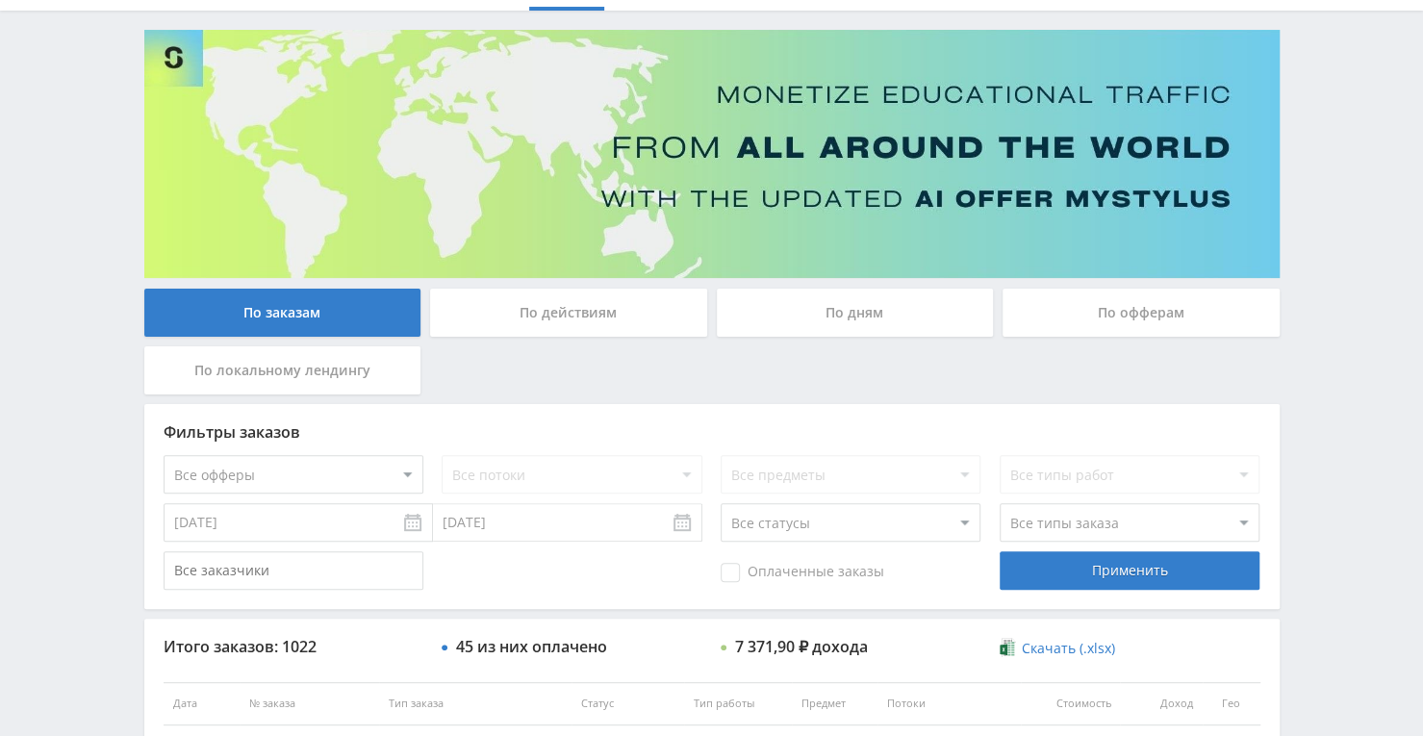
scroll to position [0, 0]
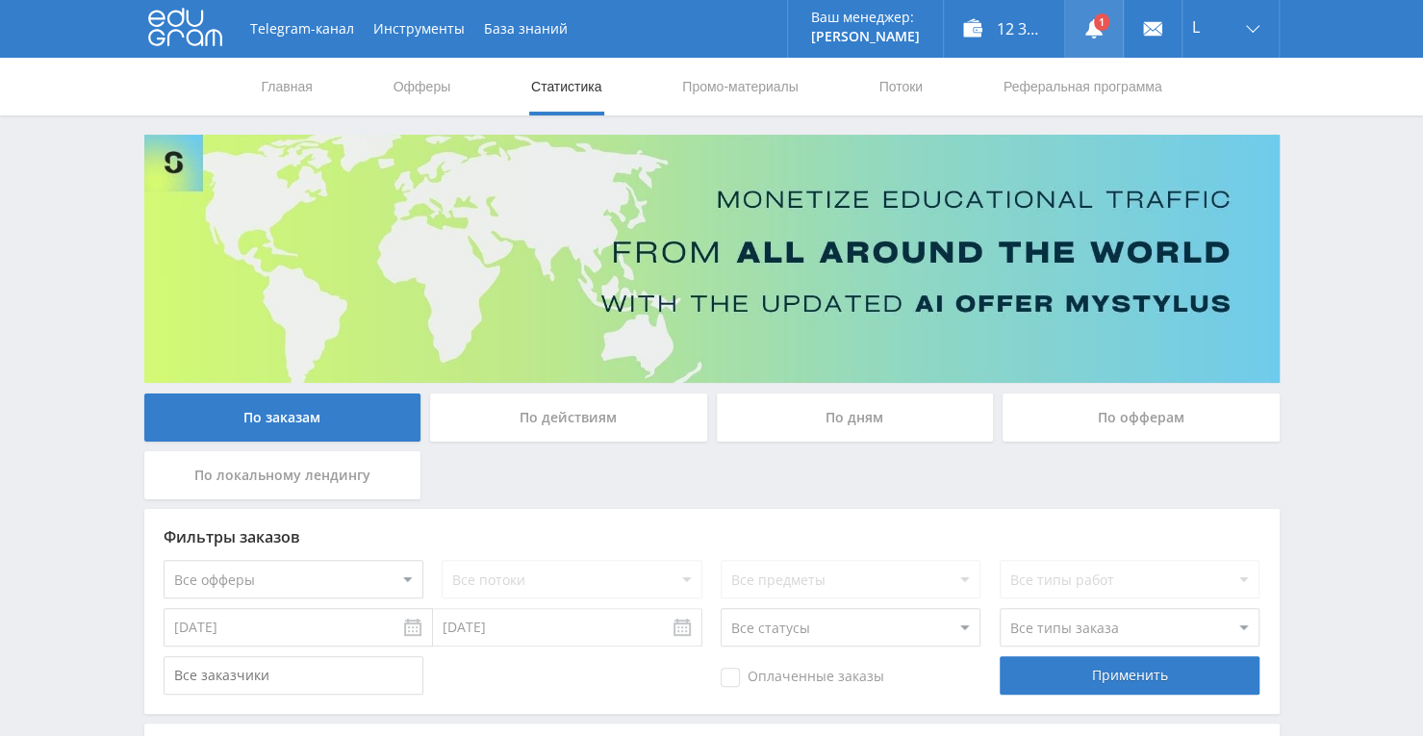
click at [1107, 34] on link at bounding box center [1094, 29] width 58 height 58
